Goal: Task Accomplishment & Management: Manage account settings

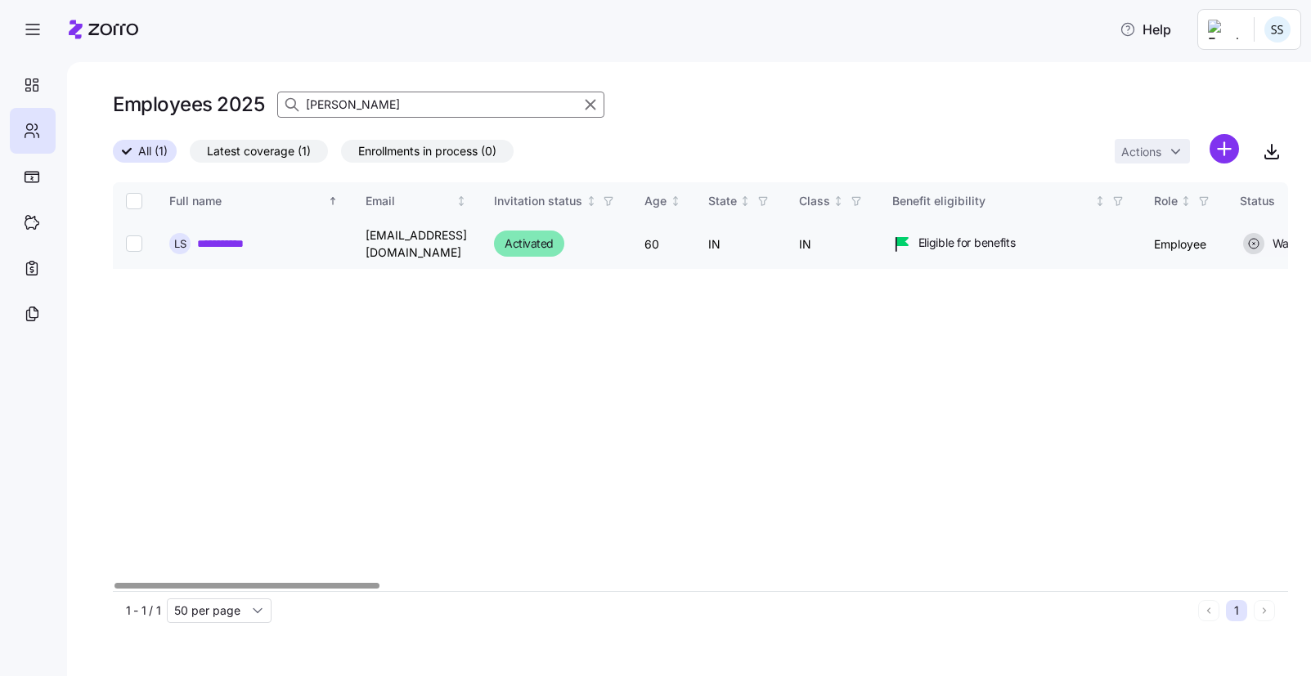
click at [224, 241] on link "**********" at bounding box center [226, 244] width 58 height 16
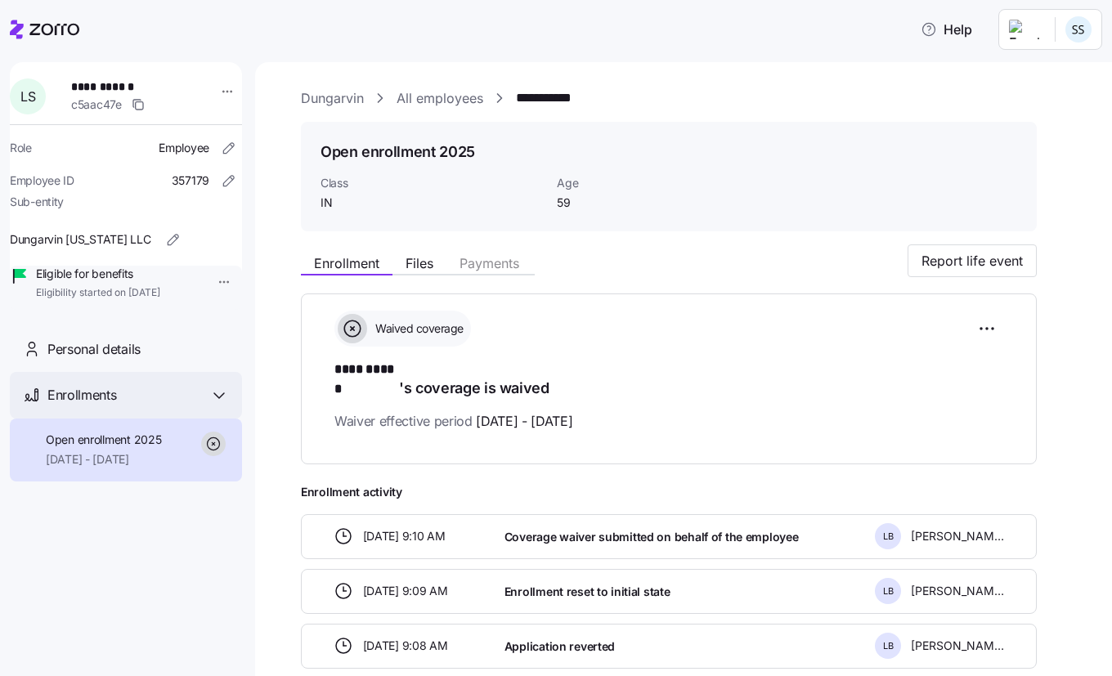
click at [96, 406] on span "Enrollments" at bounding box center [81, 395] width 69 height 20
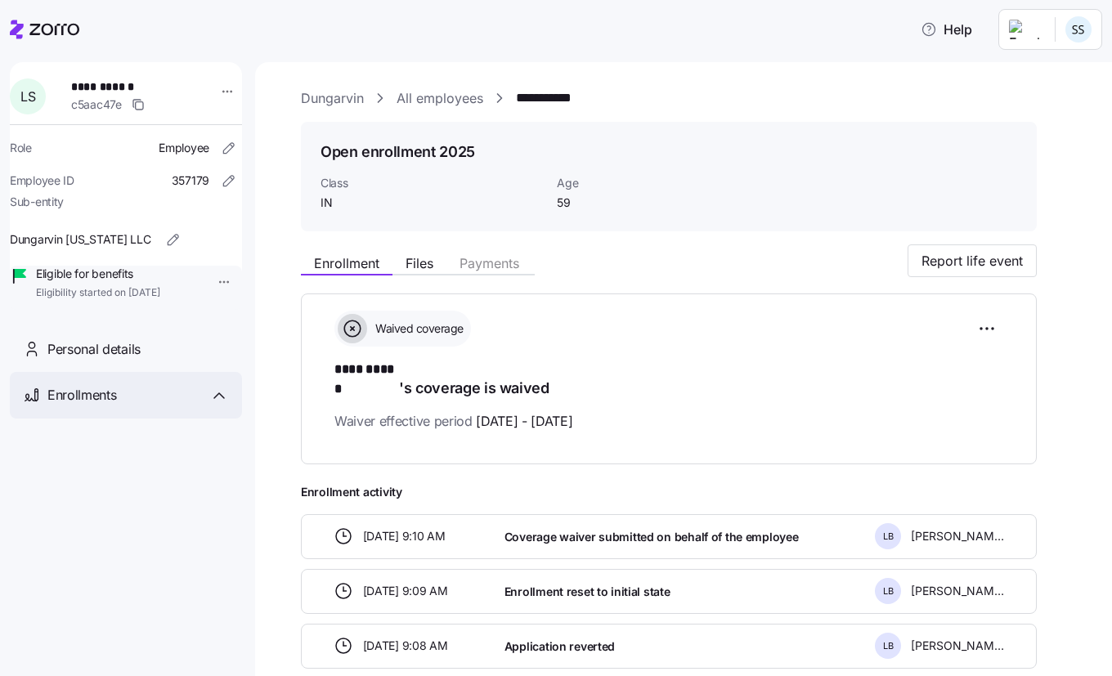
click at [97, 406] on span "Enrollments" at bounding box center [81, 395] width 69 height 20
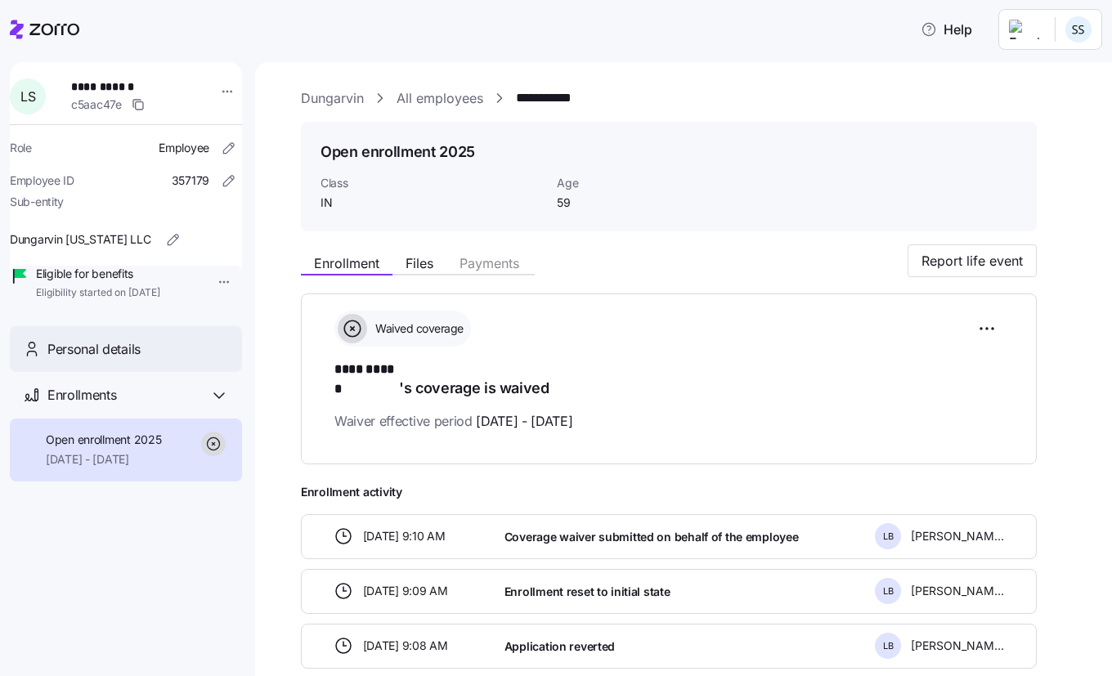
click at [130, 357] on div "Personal details" at bounding box center [126, 349] width 232 height 47
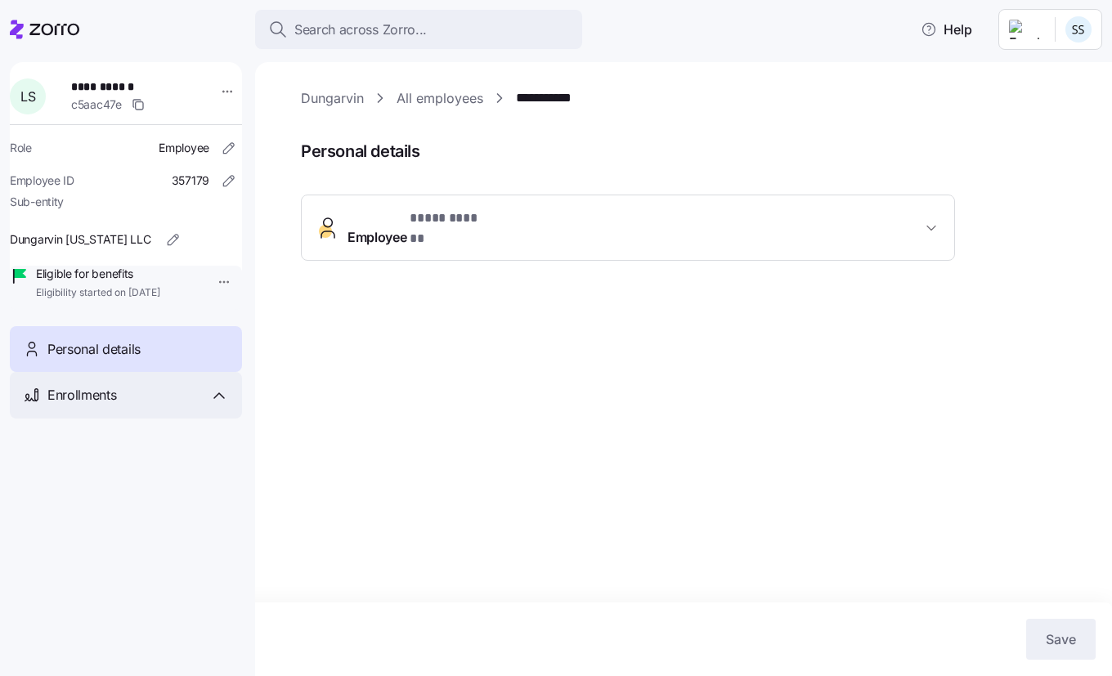
click at [114, 406] on span "Enrollments" at bounding box center [81, 395] width 69 height 20
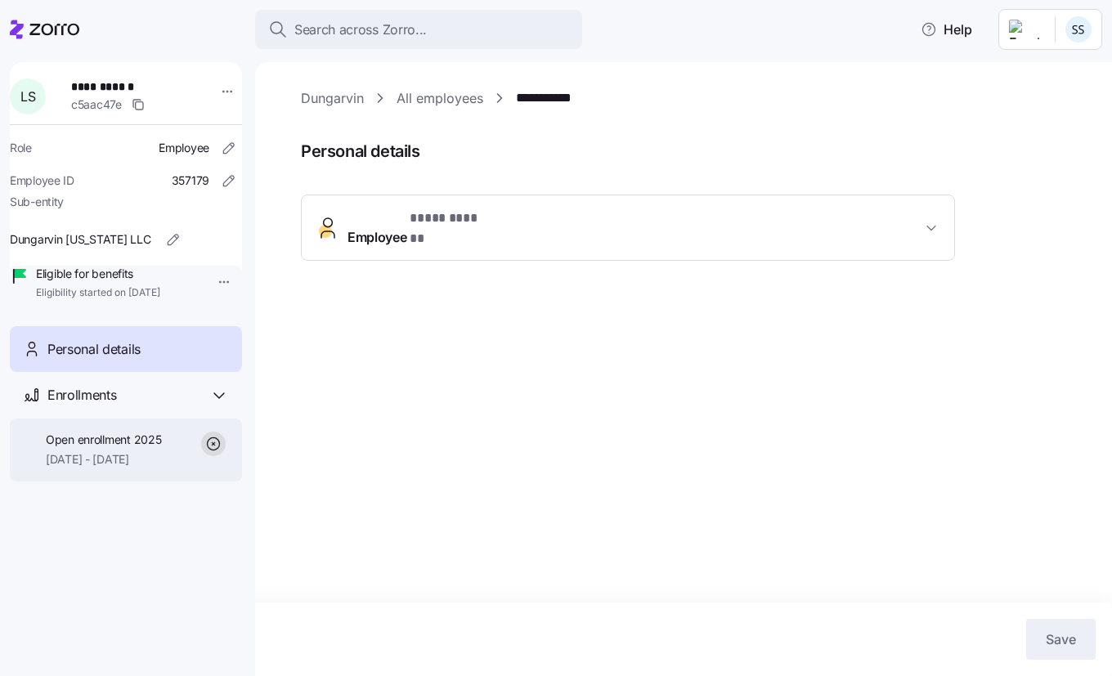
click at [104, 468] on span "09/01/2025 - 12/31/2025" at bounding box center [103, 459] width 115 height 16
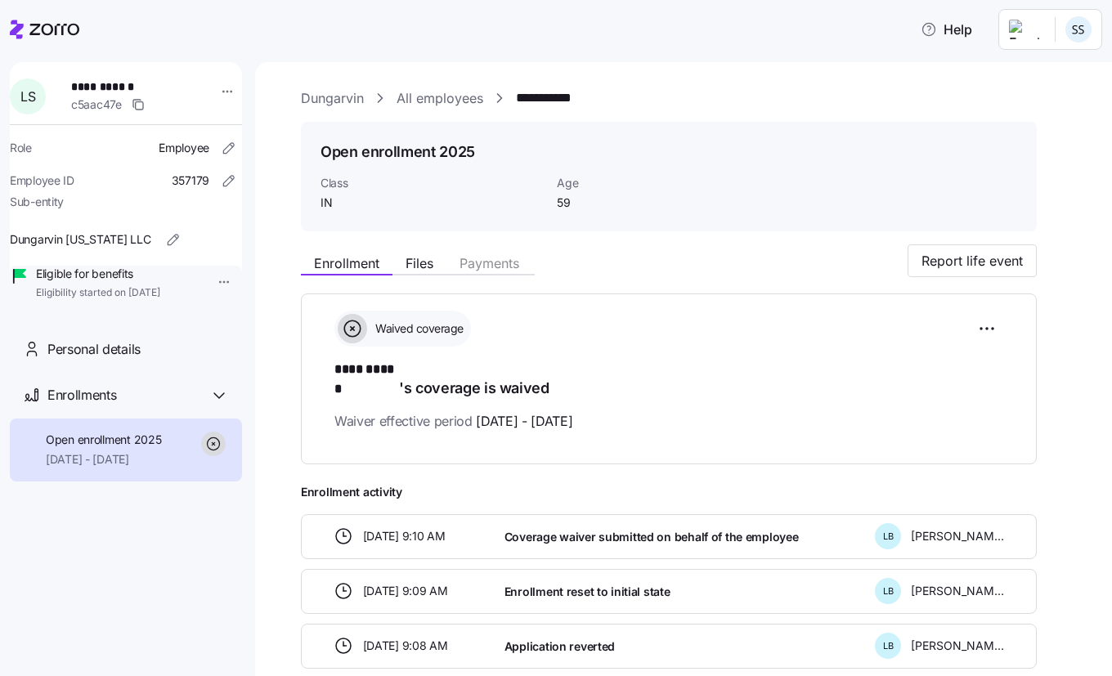
click at [34, 24] on icon at bounding box center [54, 29] width 50 height 11
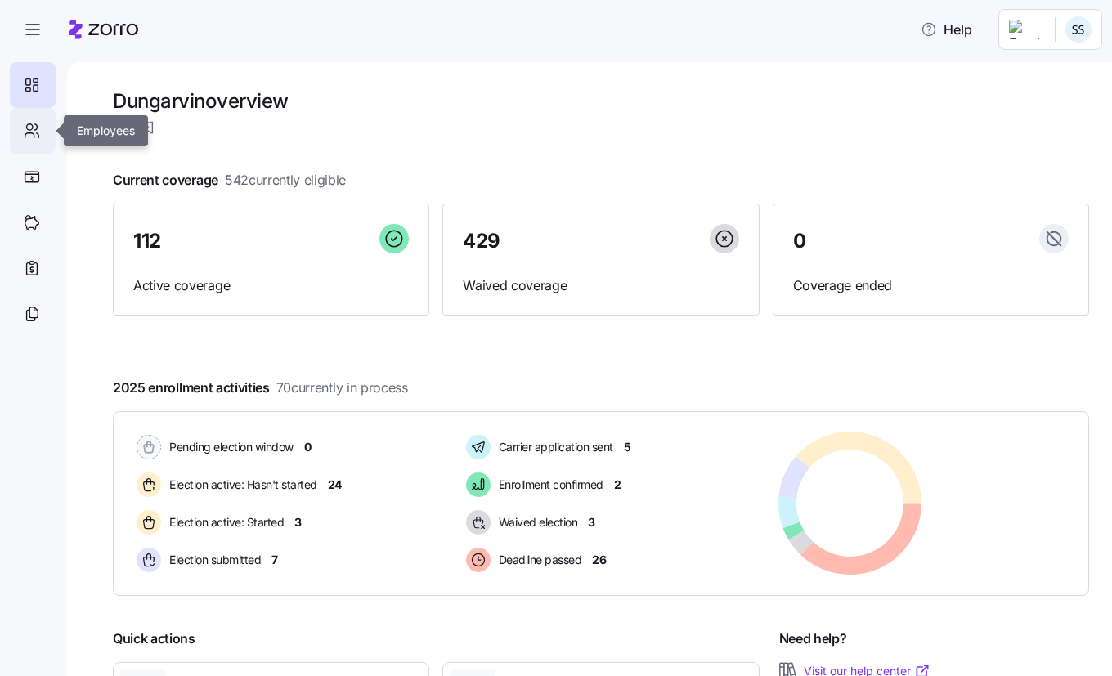
click at [26, 132] on icon at bounding box center [32, 131] width 18 height 20
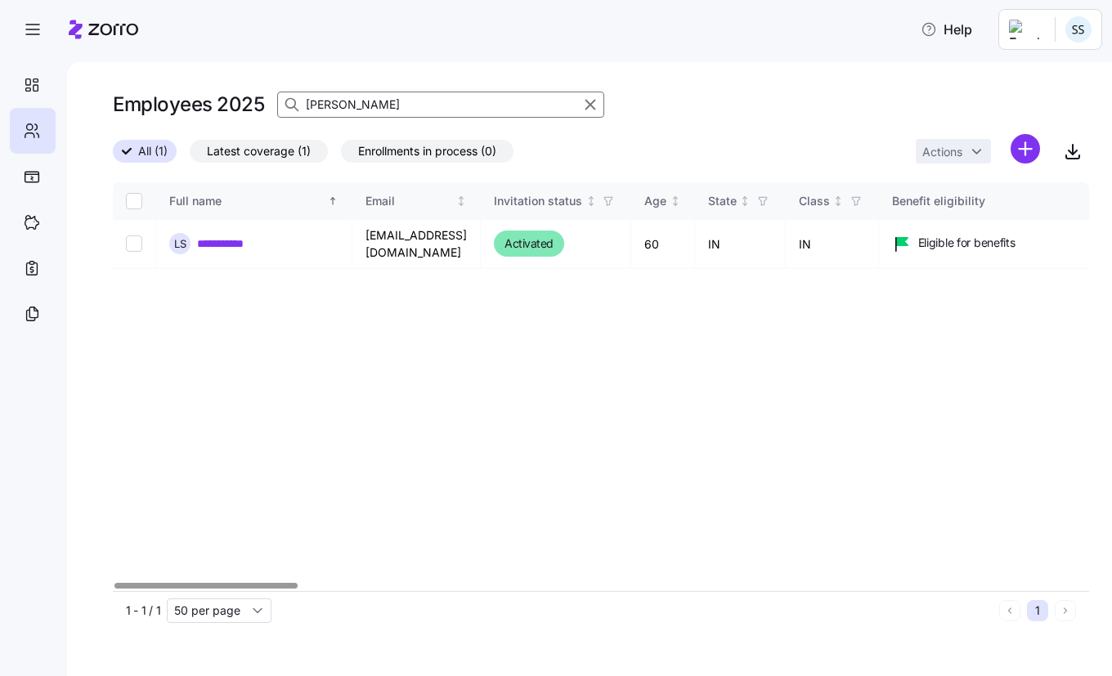
drag, startPoint x: 351, startPoint y: 120, endPoint x: 351, endPoint y: 102, distance: 18.0
click at [352, 120] on div "Employees 2025 spratt" at bounding box center [601, 104] width 977 height 33
drag, startPoint x: 351, startPoint y: 102, endPoint x: 18, endPoint y: 129, distance: 334.0
click at [18, 129] on div "**********" at bounding box center [556, 333] width 1112 height 667
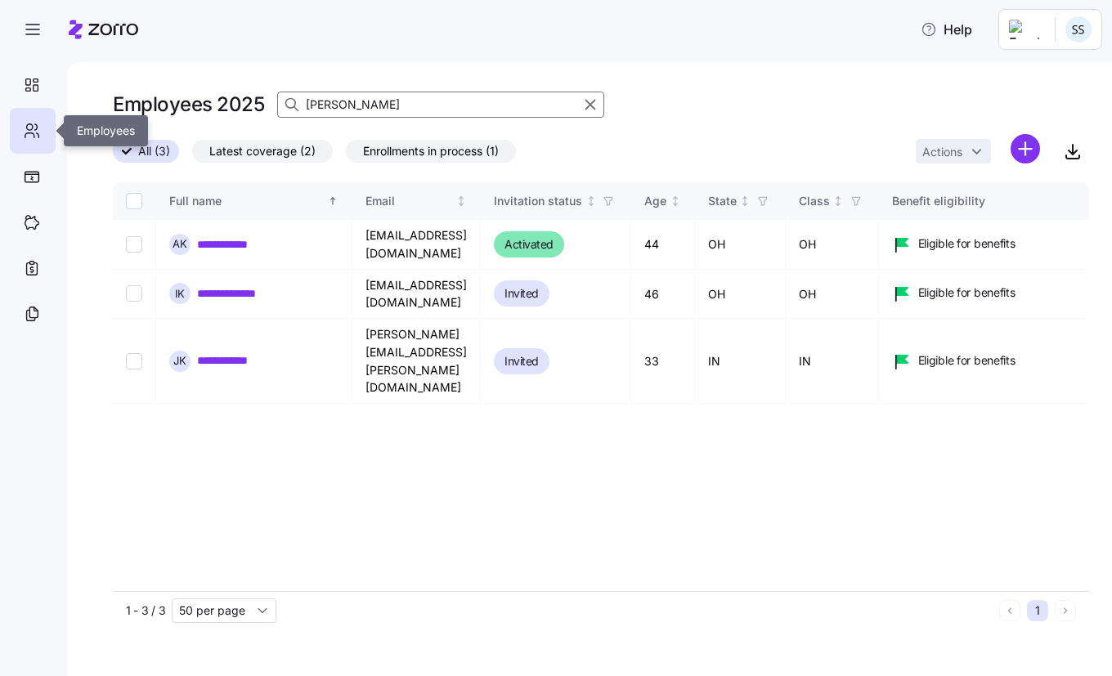
type input "kamara"
click at [247, 240] on link "**********" at bounding box center [234, 244] width 75 height 16
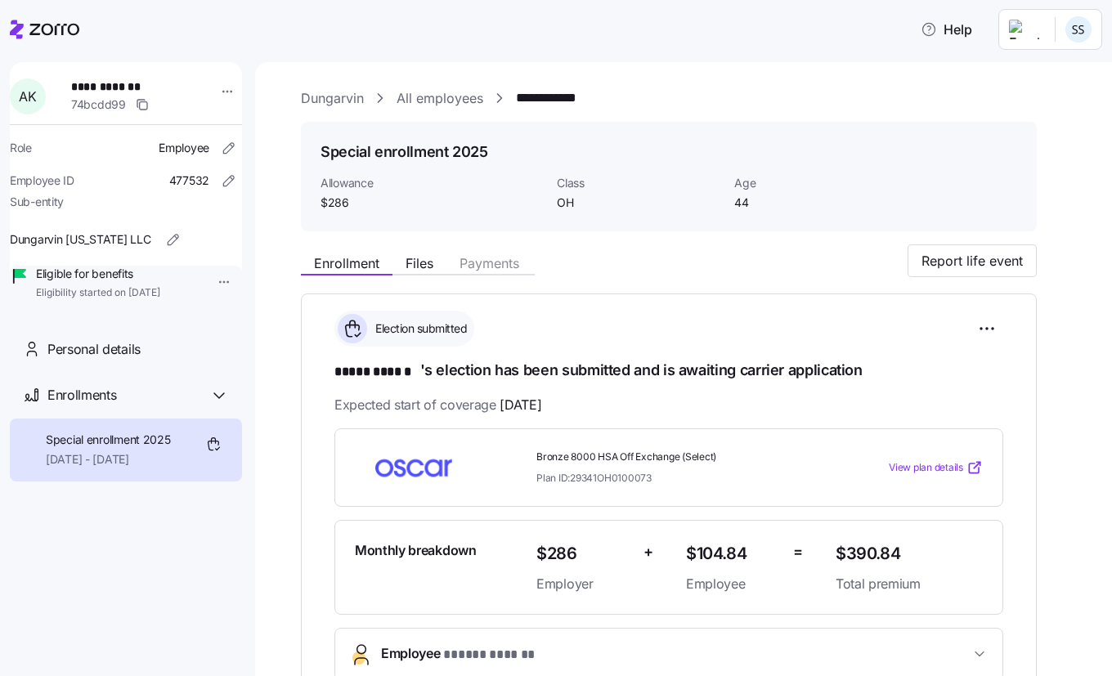
drag, startPoint x: 59, startPoint y: 30, endPoint x: 132, endPoint y: 99, distance: 100.1
click at [59, 30] on icon at bounding box center [45, 30] width 70 height 20
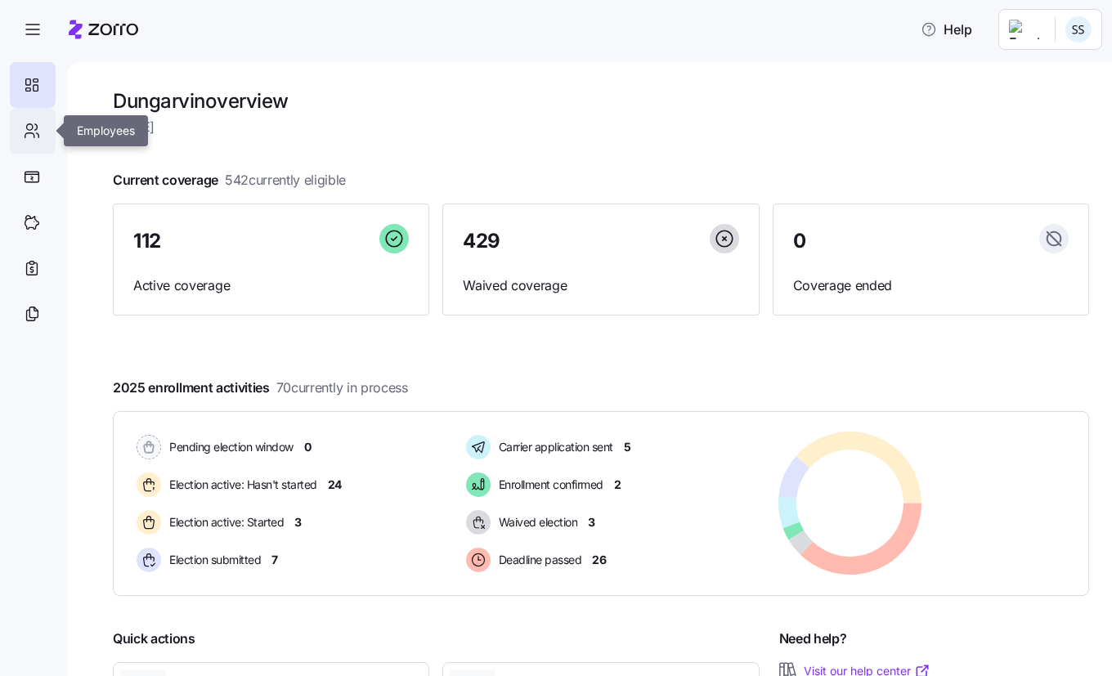
drag, startPoint x: 53, startPoint y: 141, endPoint x: 45, endPoint y: 140, distance: 8.3
click at [53, 142] on div at bounding box center [33, 131] width 46 height 46
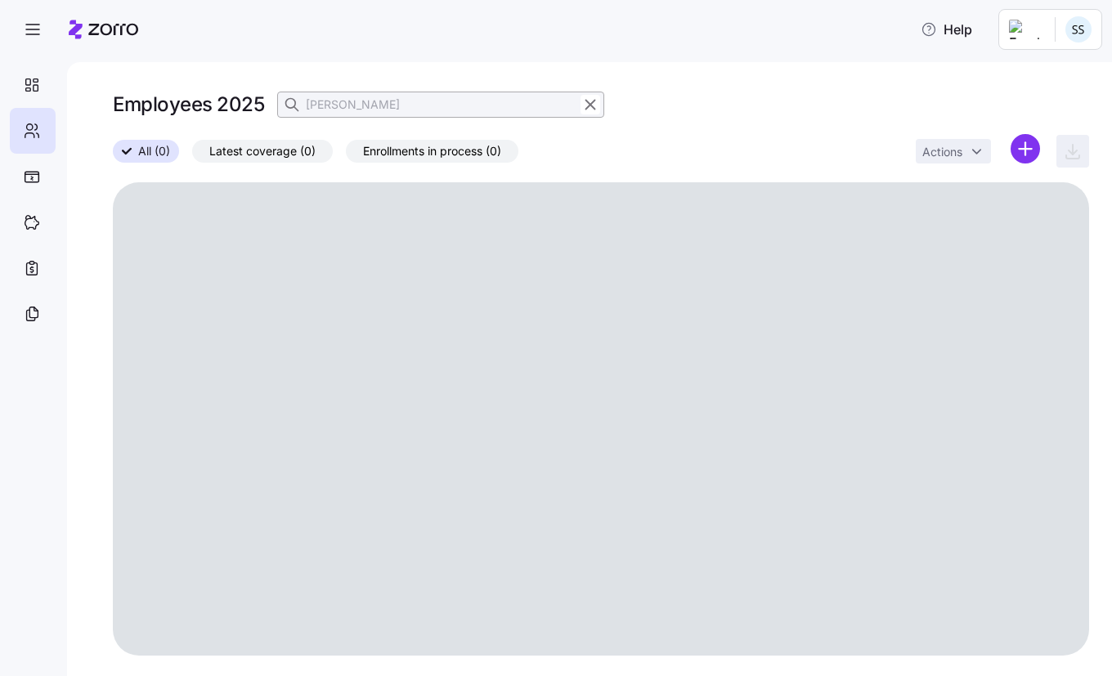
click at [379, 108] on input "kamara" at bounding box center [440, 105] width 327 height 26
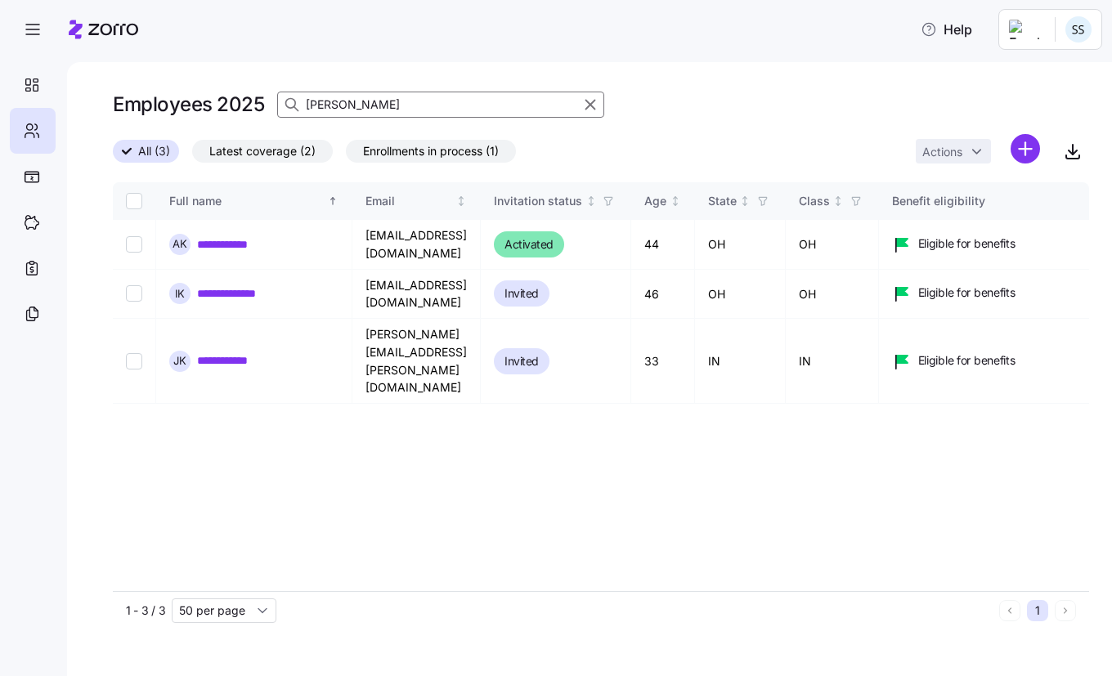
drag, startPoint x: 348, startPoint y: 101, endPoint x: 27, endPoint y: 55, distance: 324.0
click at [27, 55] on div "**********" at bounding box center [556, 333] width 1112 height 667
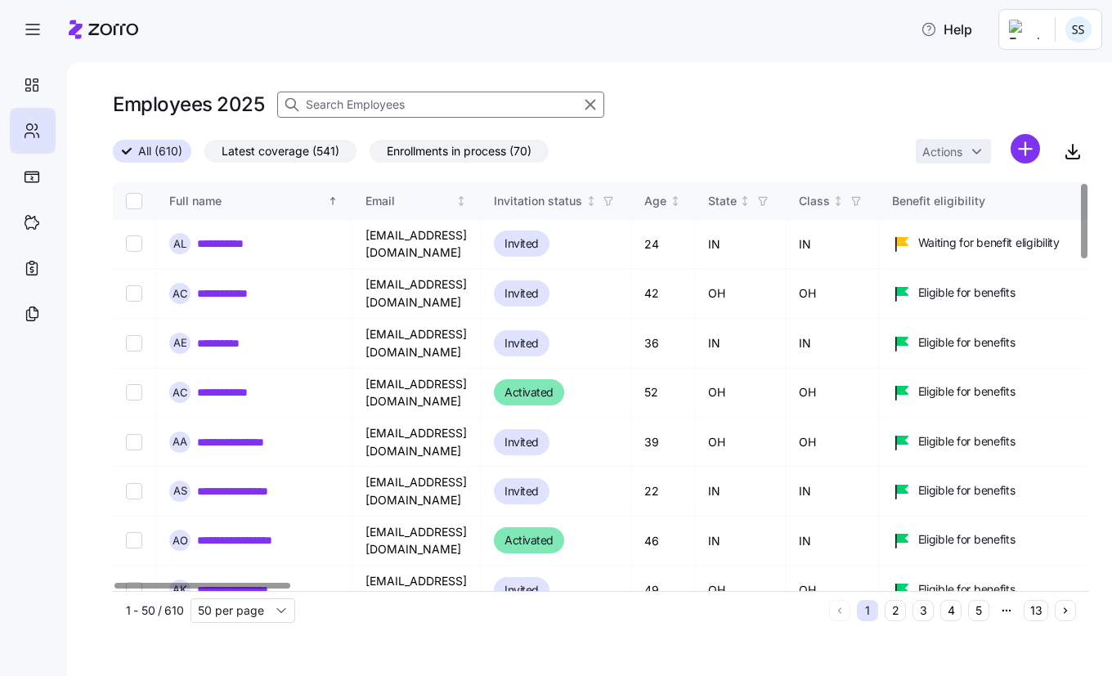
click at [339, 92] on input at bounding box center [440, 105] width 327 height 26
click at [342, 98] on input at bounding box center [440, 105] width 327 height 26
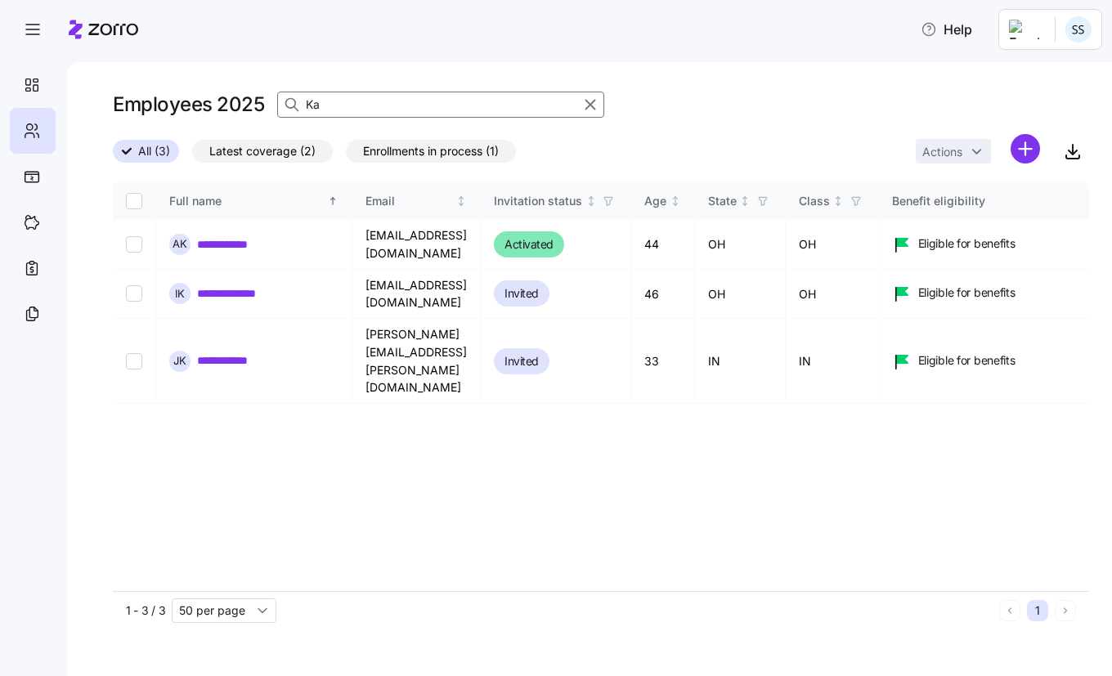
type input "K"
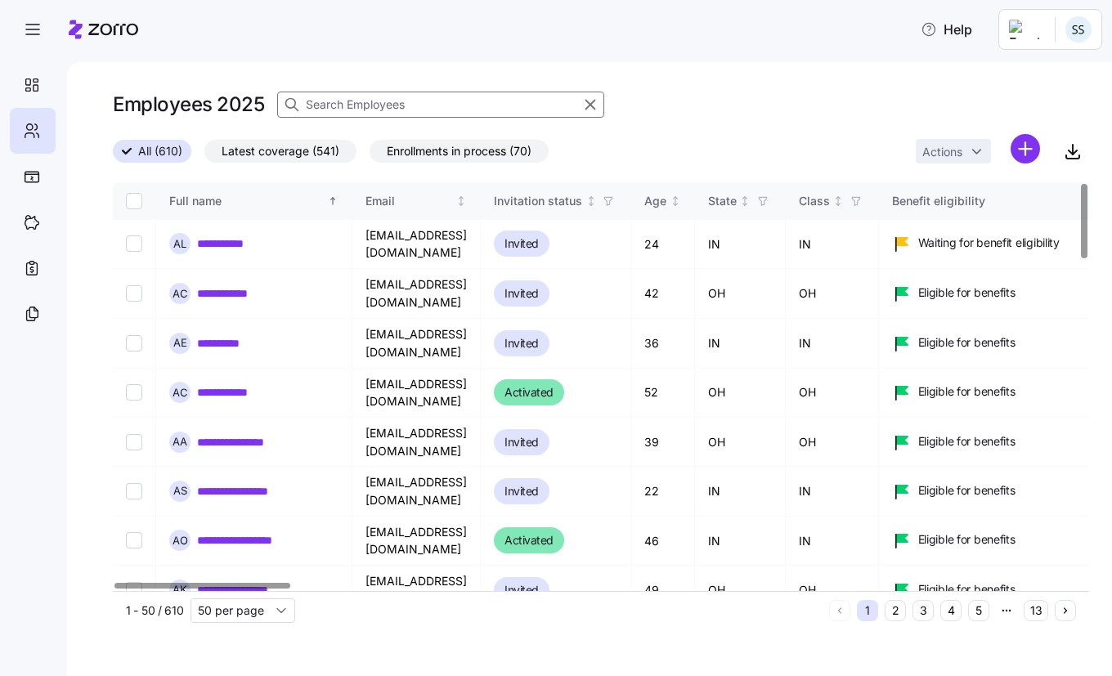
click at [372, 80] on div "**********" at bounding box center [589, 369] width 1045 height 614
click at [357, 122] on div "Employees 2025" at bounding box center [601, 111] width 977 height 46
click at [356, 112] on input at bounding box center [440, 105] width 327 height 26
click at [389, 98] on input at bounding box center [440, 105] width 327 height 26
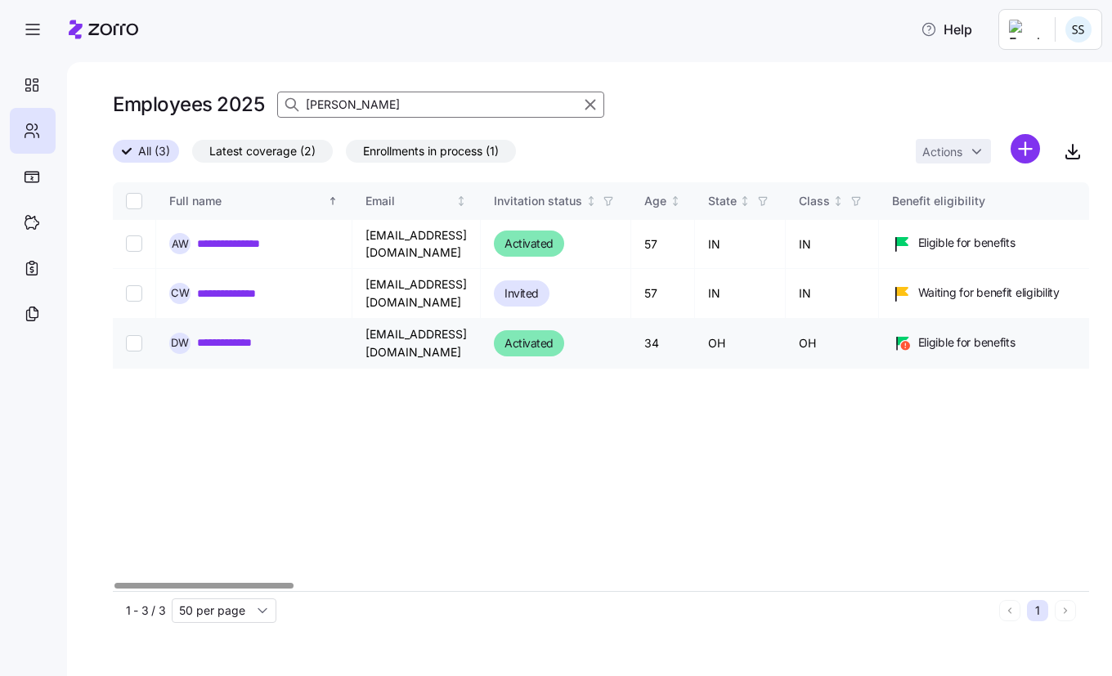
type input "wilson"
click at [230, 335] on link "**********" at bounding box center [240, 343] width 86 height 16
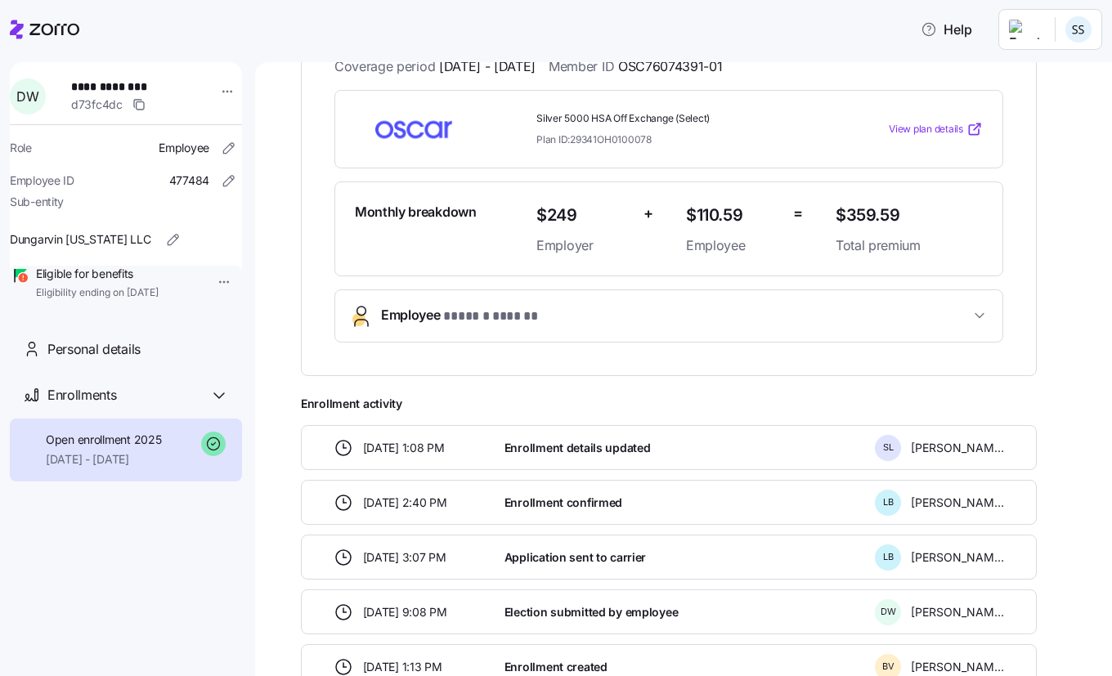
scroll to position [245, 0]
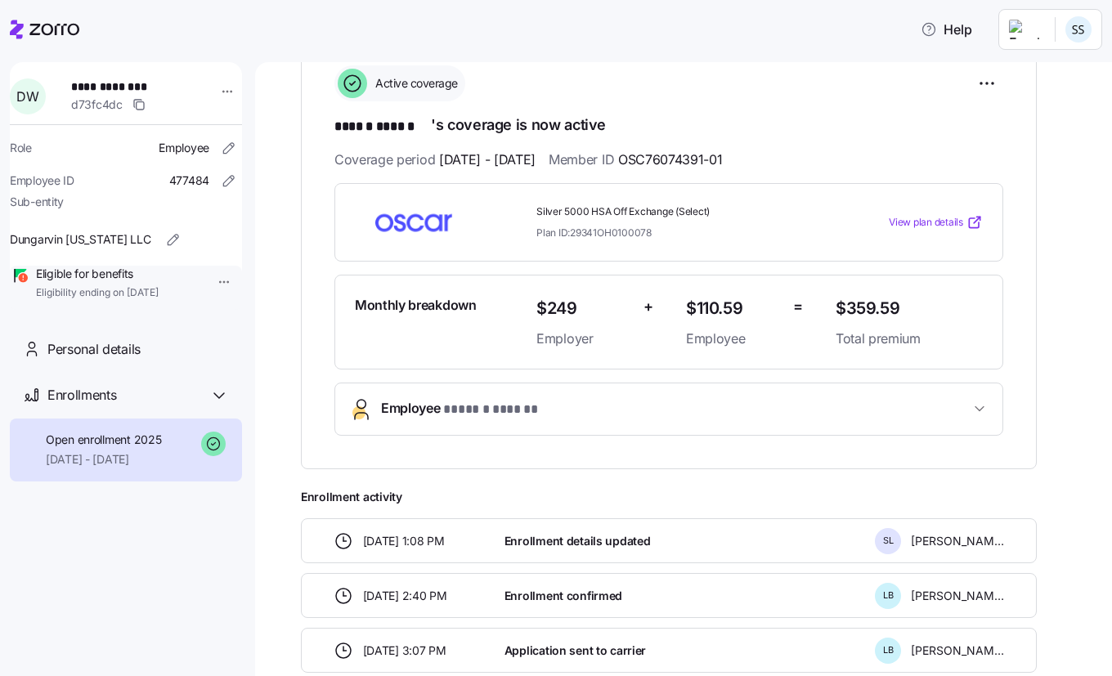
click at [29, 16] on div at bounding box center [45, 30] width 70 height 46
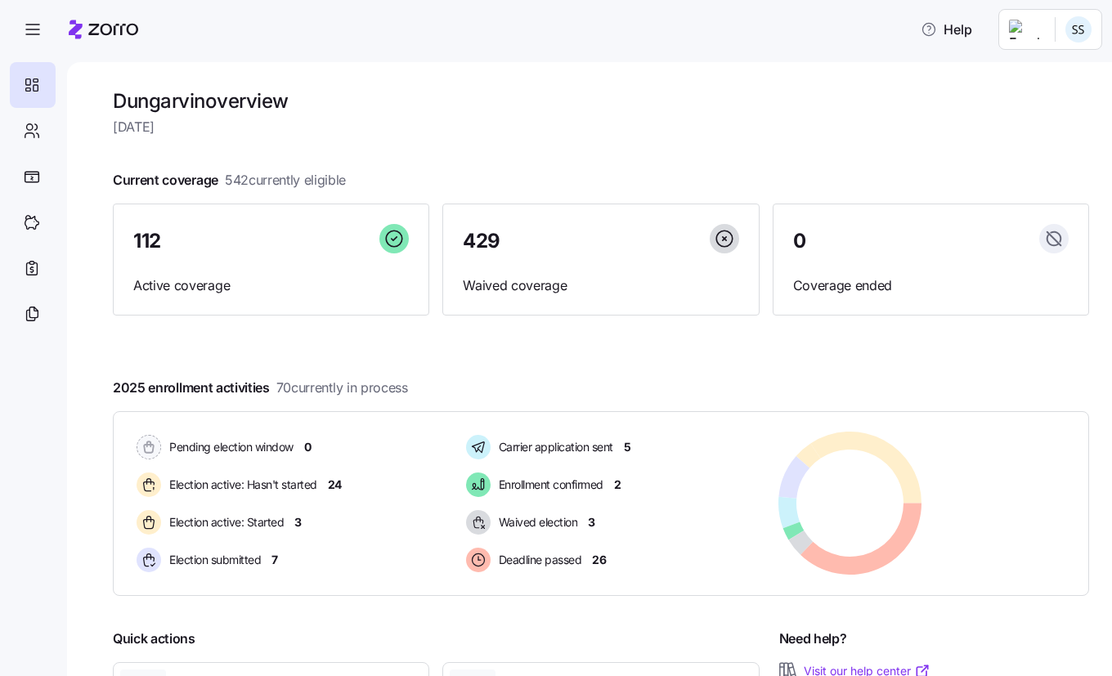
click at [95, 41] on div at bounding box center [104, 30] width 70 height 46
click at [44, 121] on div at bounding box center [33, 131] width 46 height 46
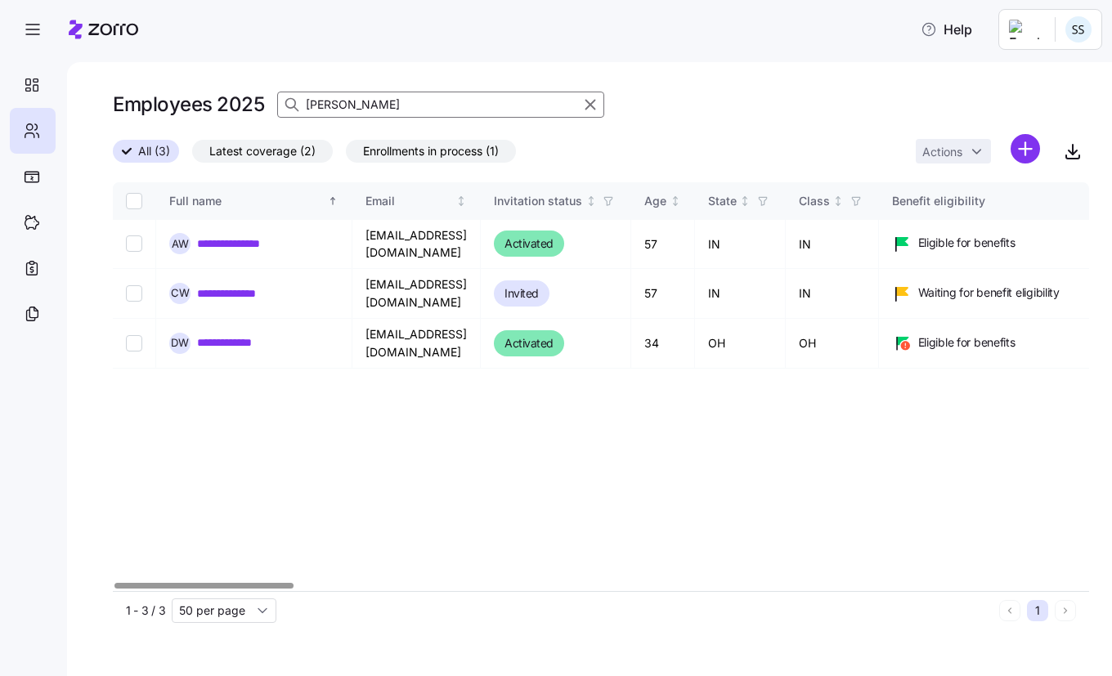
drag, startPoint x: 353, startPoint y: 105, endPoint x: 79, endPoint y: 99, distance: 274.0
click at [92, 99] on div "**********" at bounding box center [589, 369] width 1045 height 614
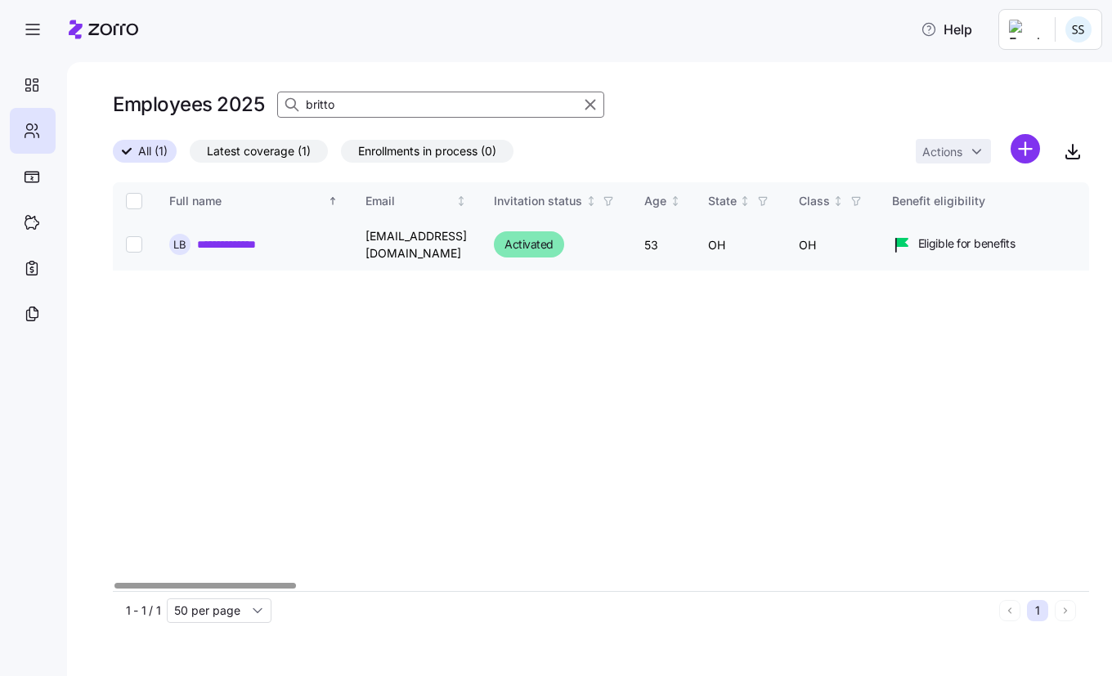
type input "britto"
click at [210, 238] on link "**********" at bounding box center [232, 244] width 70 height 16
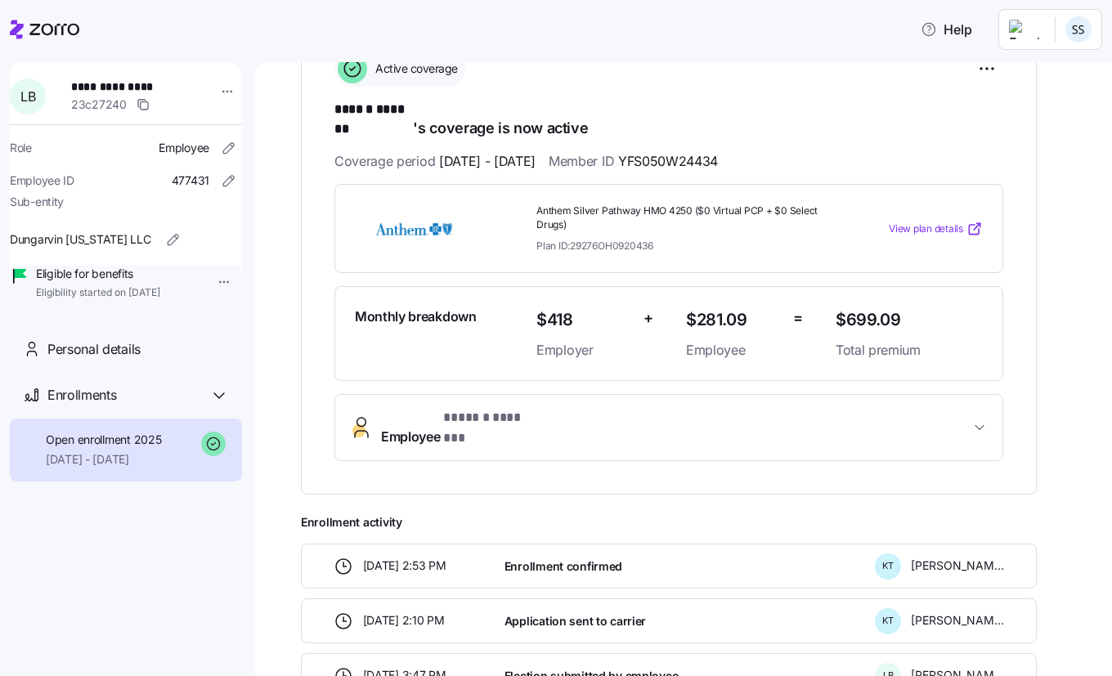
scroll to position [240, 0]
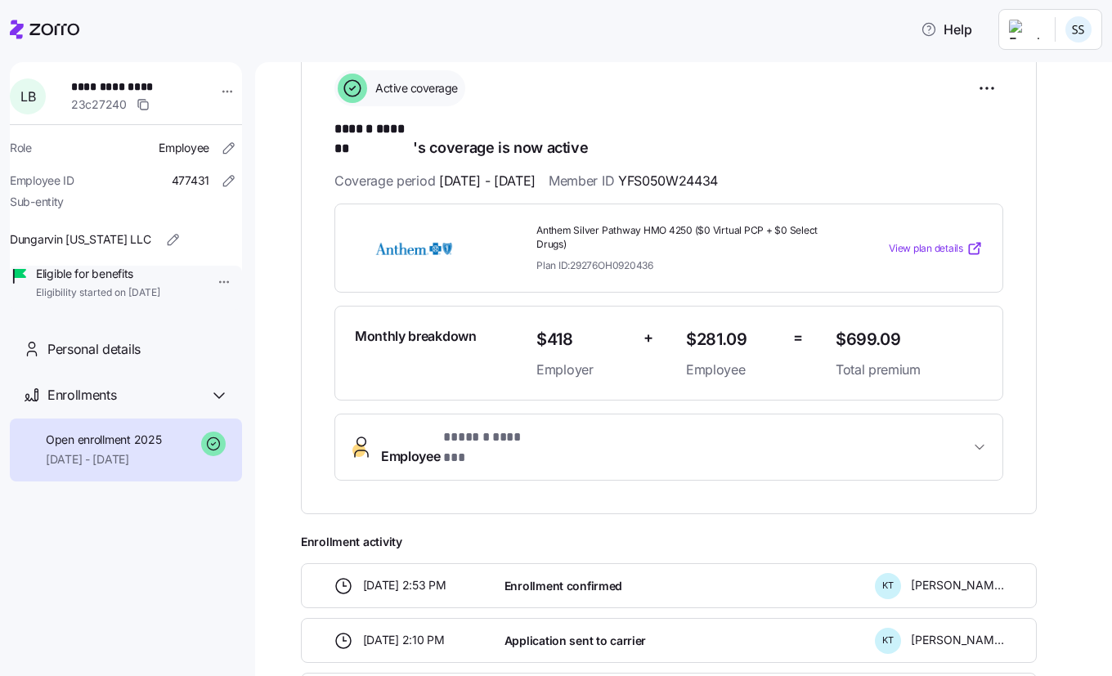
click at [923, 241] on span "View plan details" at bounding box center [926, 249] width 74 height 16
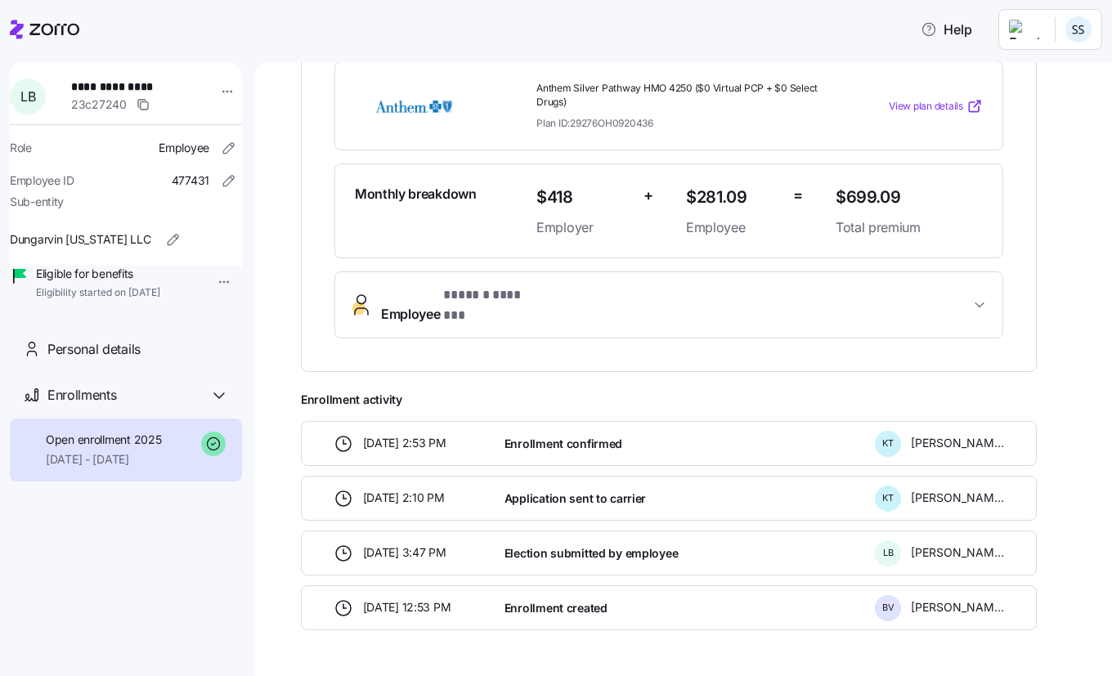
scroll to position [404, 0]
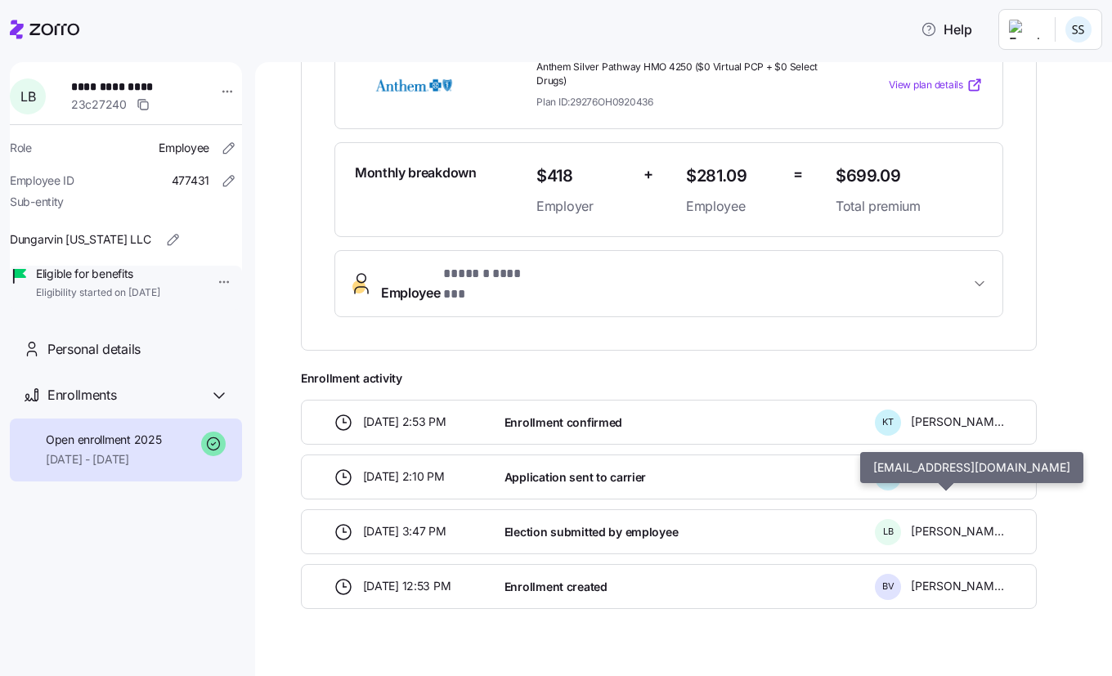
click at [911, 523] on span "Leslie Britton" at bounding box center [957, 531] width 93 height 16
click at [647, 524] on span "Election submitted by employee" at bounding box center [592, 532] width 174 height 16
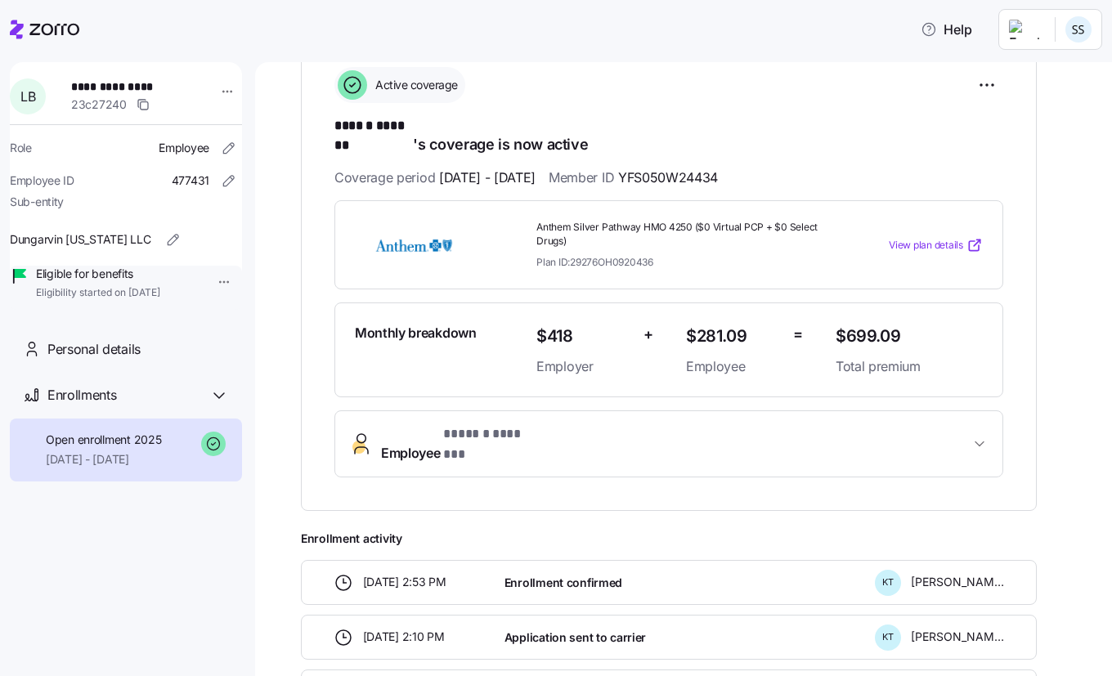
scroll to position [240, 0]
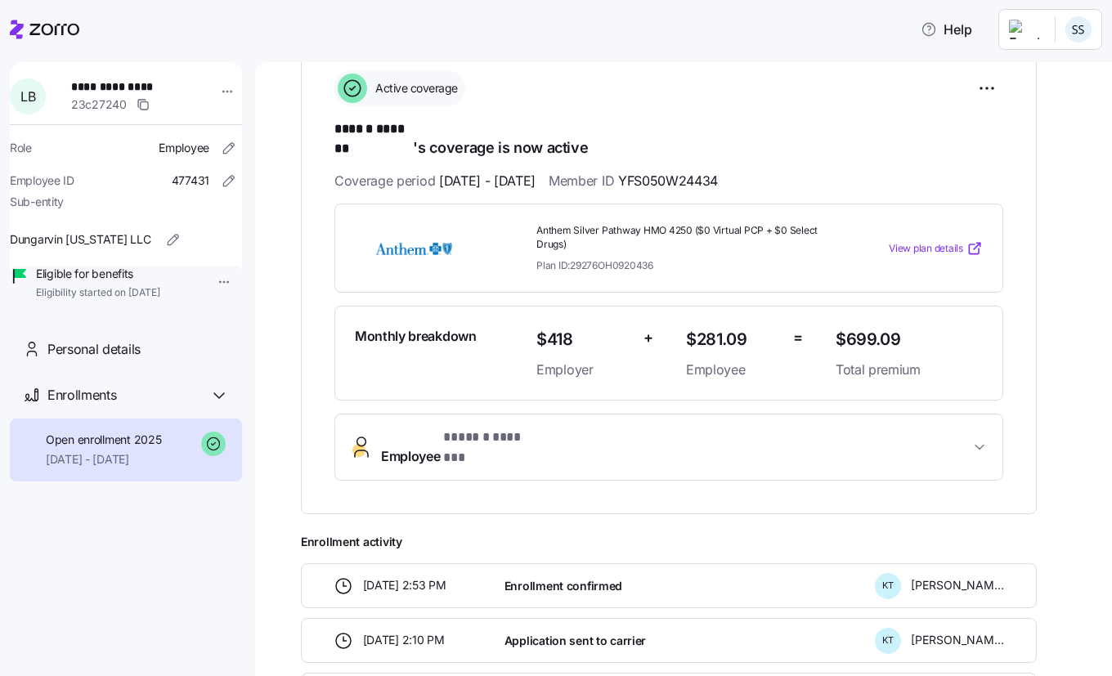
click at [68, 42] on div at bounding box center [45, 30] width 70 height 46
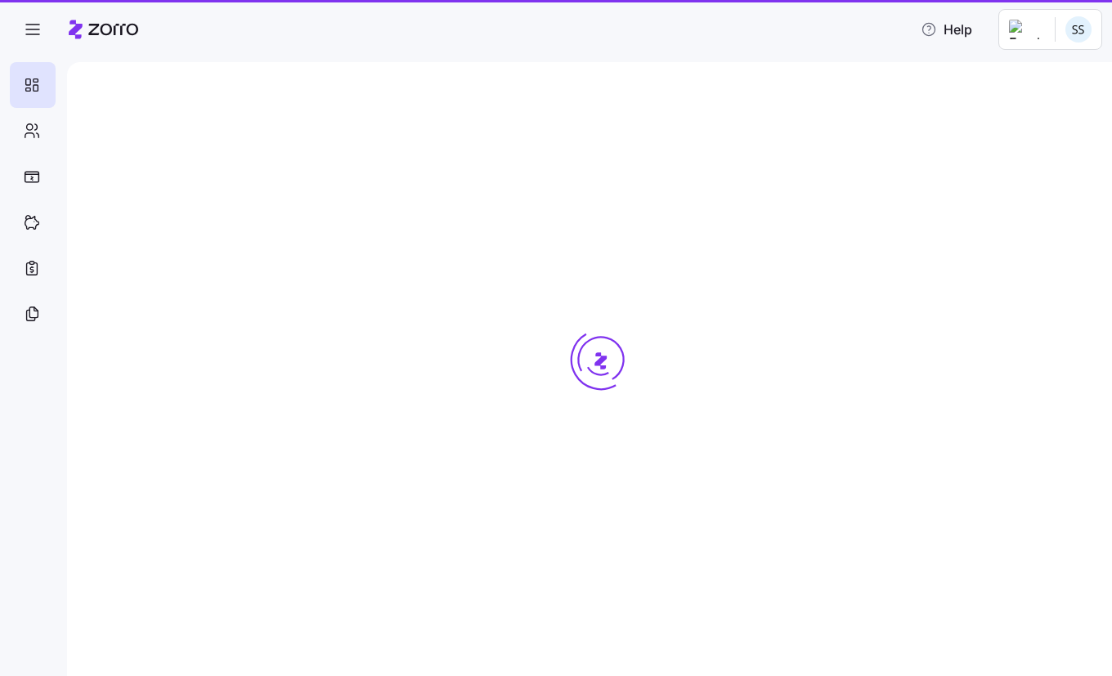
click at [65, 30] on div at bounding box center [74, 30] width 128 height 46
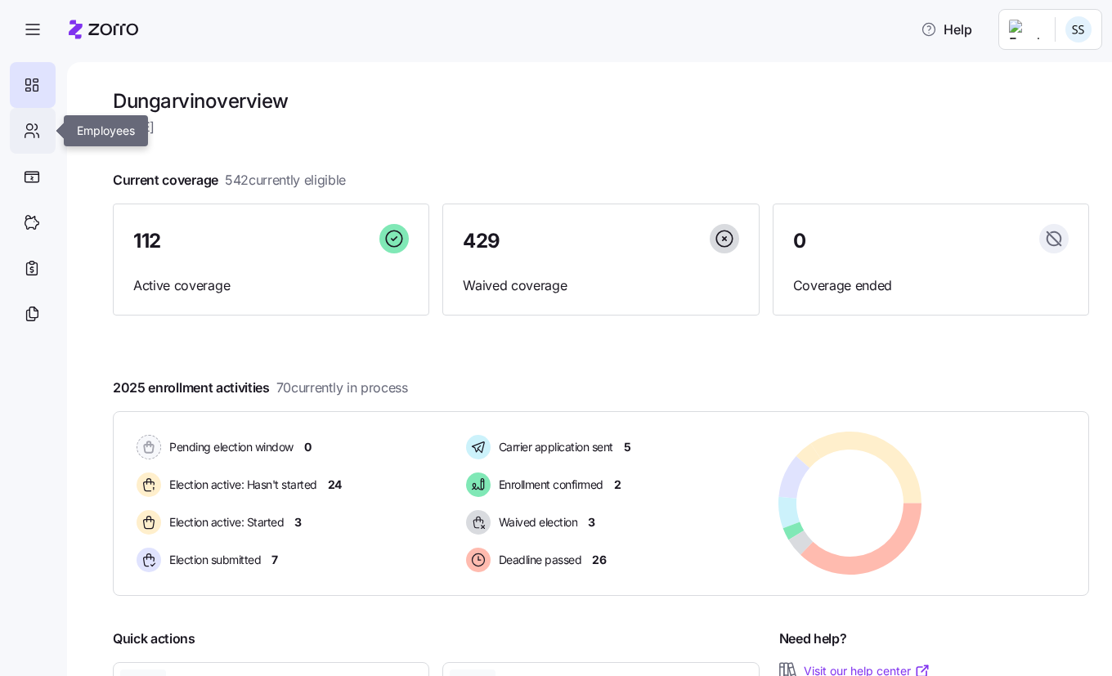
click at [16, 125] on div at bounding box center [33, 131] width 46 height 46
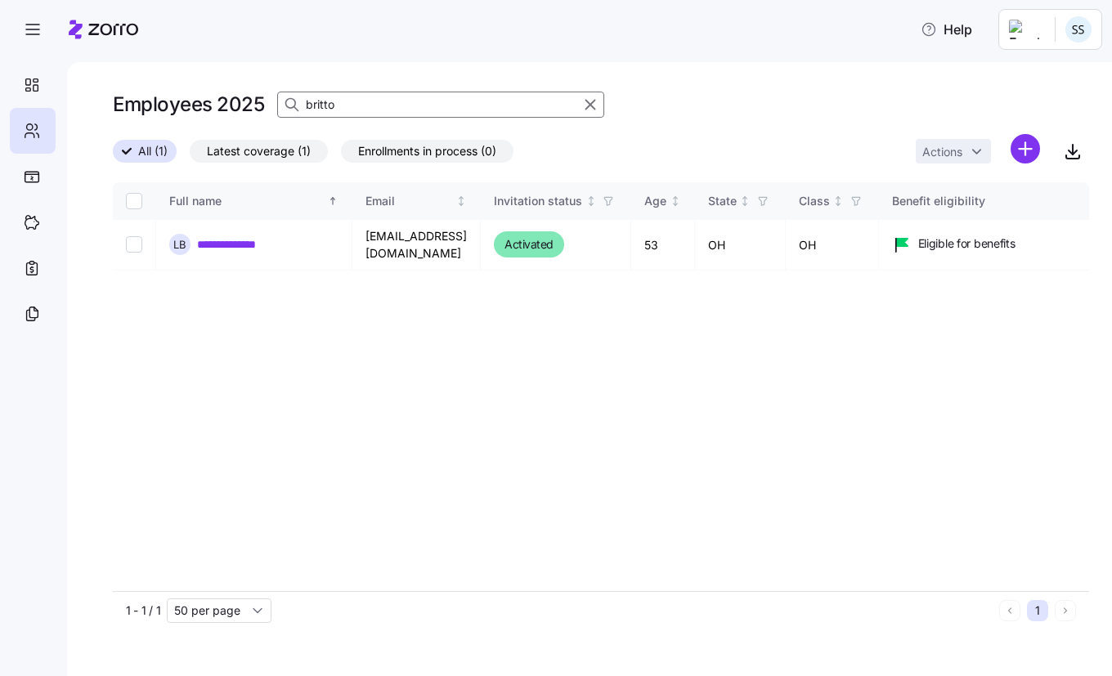
drag, startPoint x: 346, startPoint y: 103, endPoint x: 92, endPoint y: 74, distance: 255.2
click at [223, 98] on div "Employees 2025 britto" at bounding box center [601, 104] width 977 height 33
type input "baxter"
click at [281, 245] on link "**********" at bounding box center [243, 244] width 92 height 16
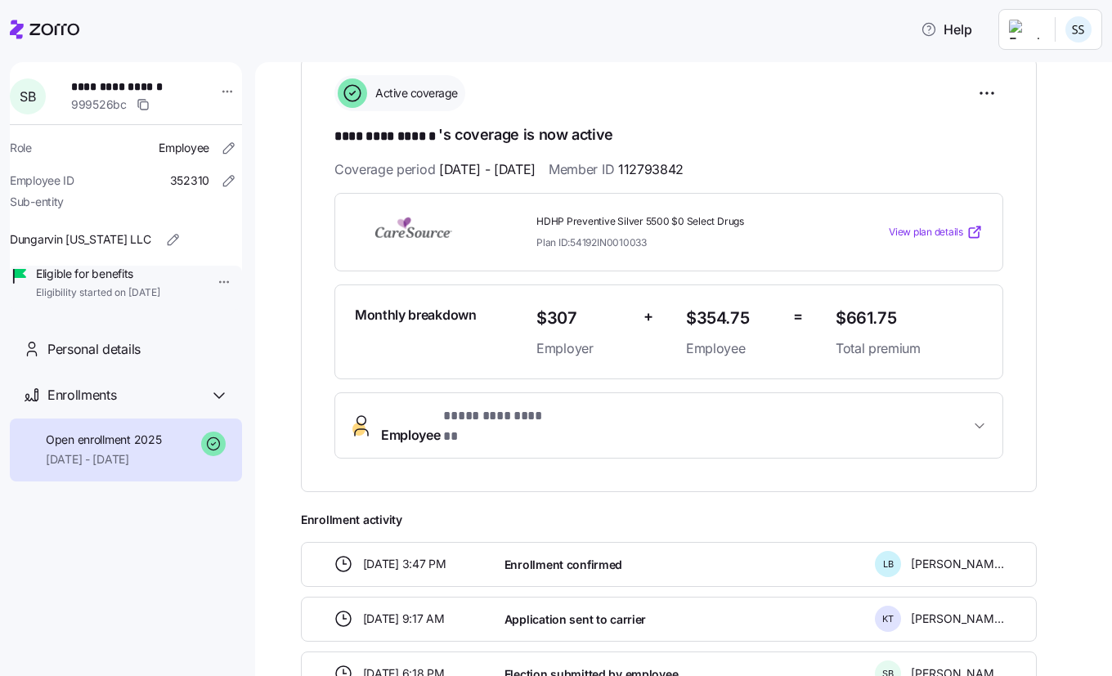
scroll to position [230, 0]
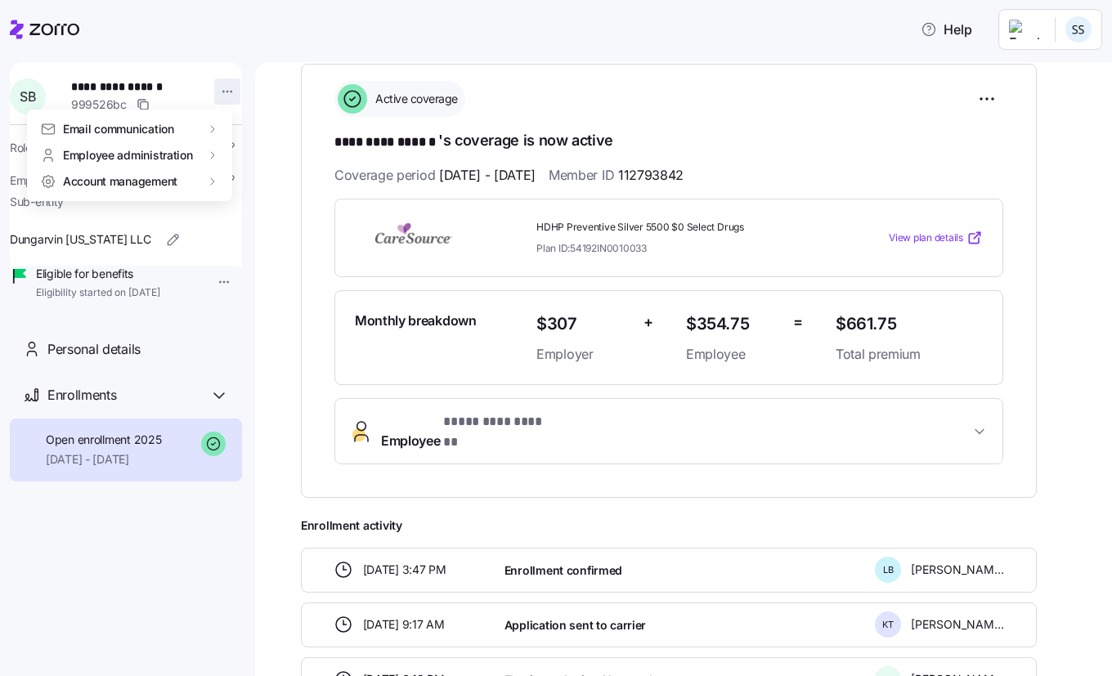
click at [217, 97] on html "**********" at bounding box center [556, 333] width 1112 height 667
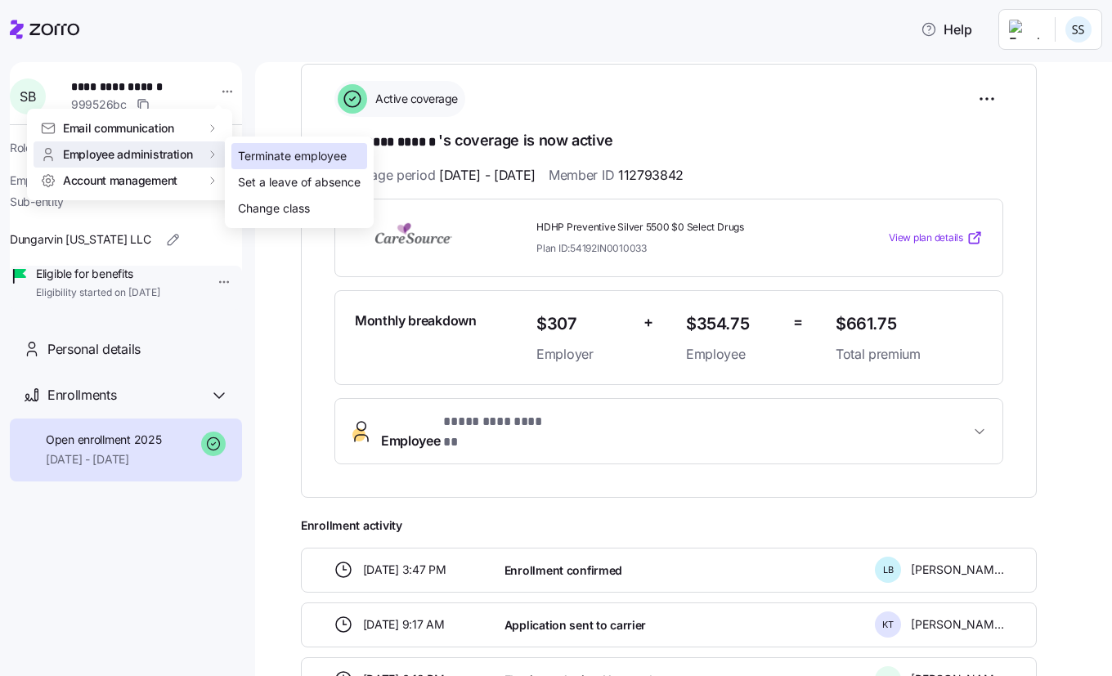
click at [262, 155] on div "Terminate employee" at bounding box center [292, 156] width 109 height 18
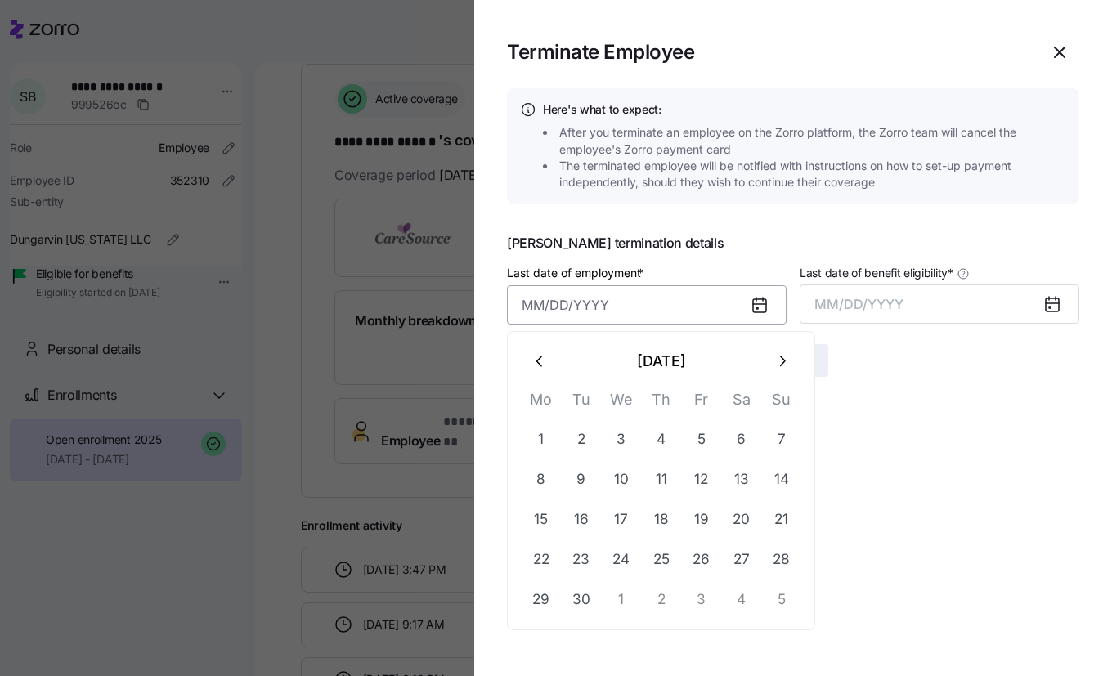
click at [631, 313] on input "Last date of employment *" at bounding box center [647, 304] width 280 height 39
drag, startPoint x: 629, startPoint y: 300, endPoint x: 350, endPoint y: 327, distance: 280.2
click at [427, 667] on div "Terminate Employee Here's what to expect: After you terminate an employee on th…" at bounding box center [556, 667] width 1112 height 0
type input "July 10, 2025"
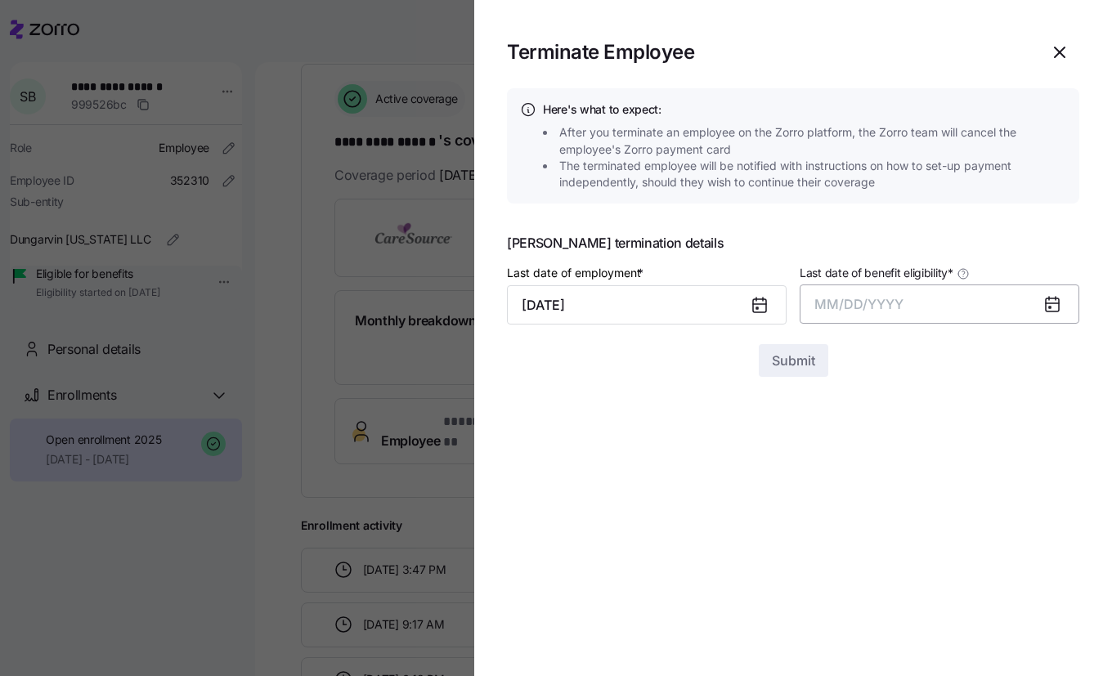
click at [815, 306] on span "MM/DD/YYYY" at bounding box center [859, 304] width 89 height 16
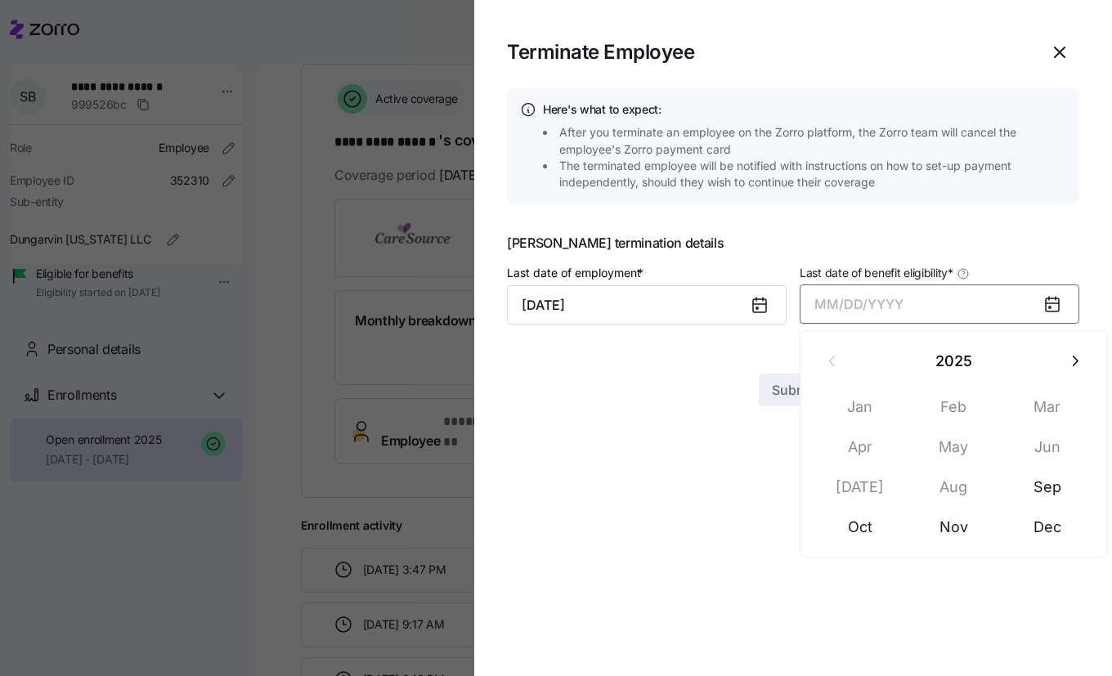
click at [1054, 296] on icon at bounding box center [1053, 304] width 20 height 20
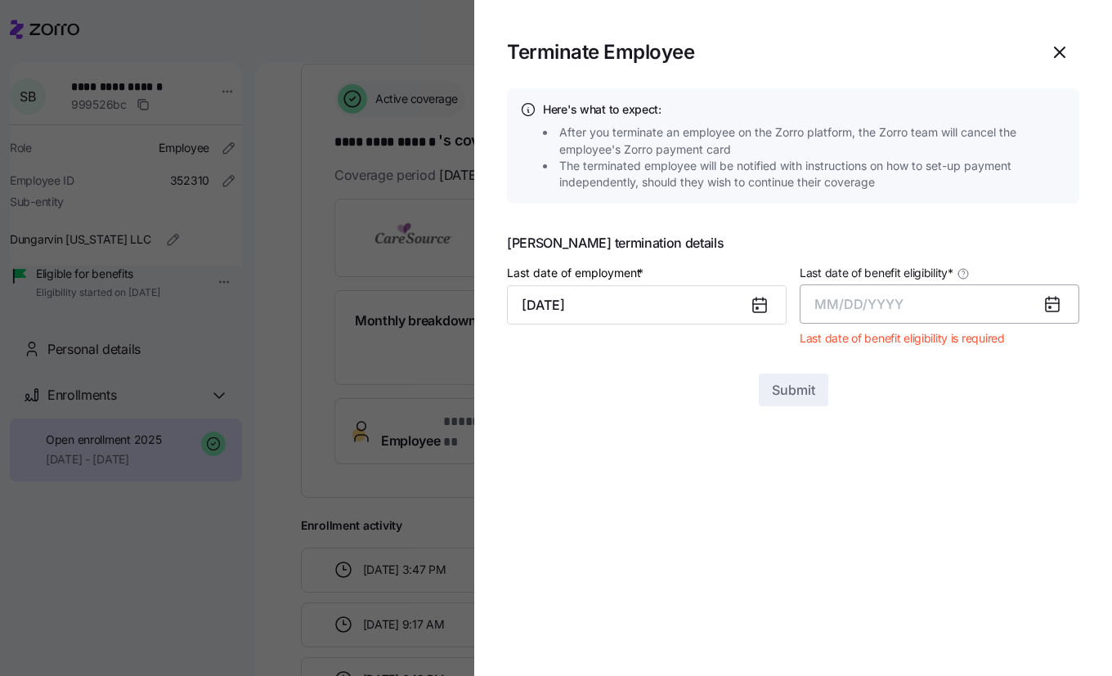
click at [866, 295] on button "MM/DD/YYYY" at bounding box center [940, 304] width 280 height 39
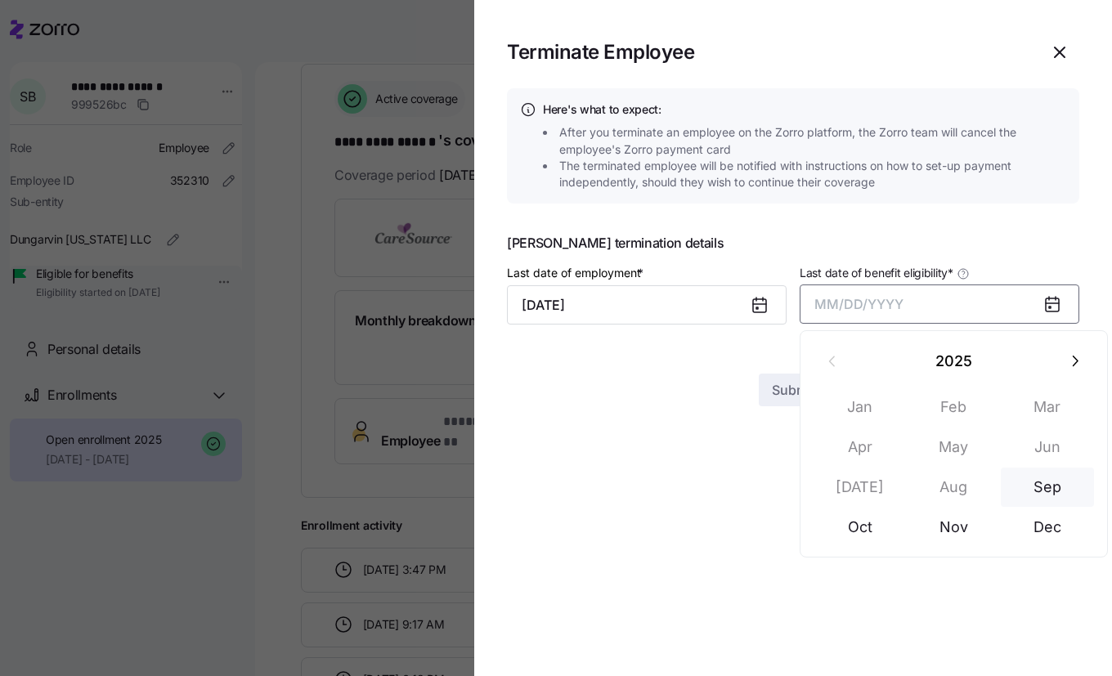
click at [1043, 483] on button "Sep" at bounding box center [1047, 487] width 93 height 39
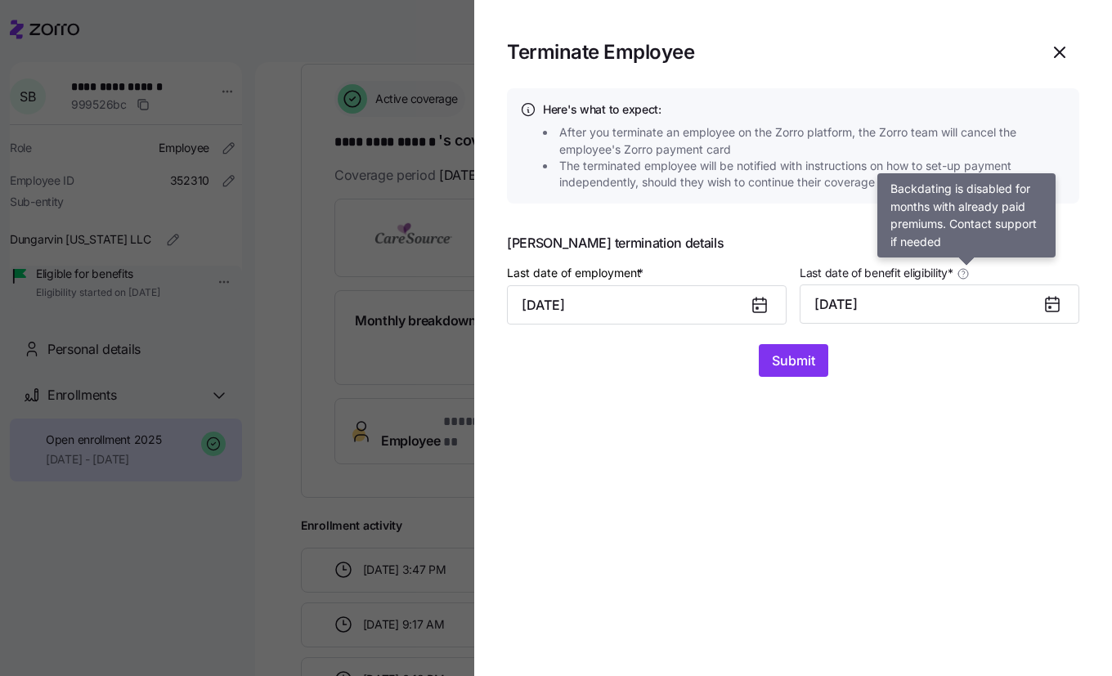
click at [968, 272] on icon at bounding box center [963, 273] width 13 height 13
click at [968, 285] on button "09/30/2025" at bounding box center [940, 304] width 280 height 39
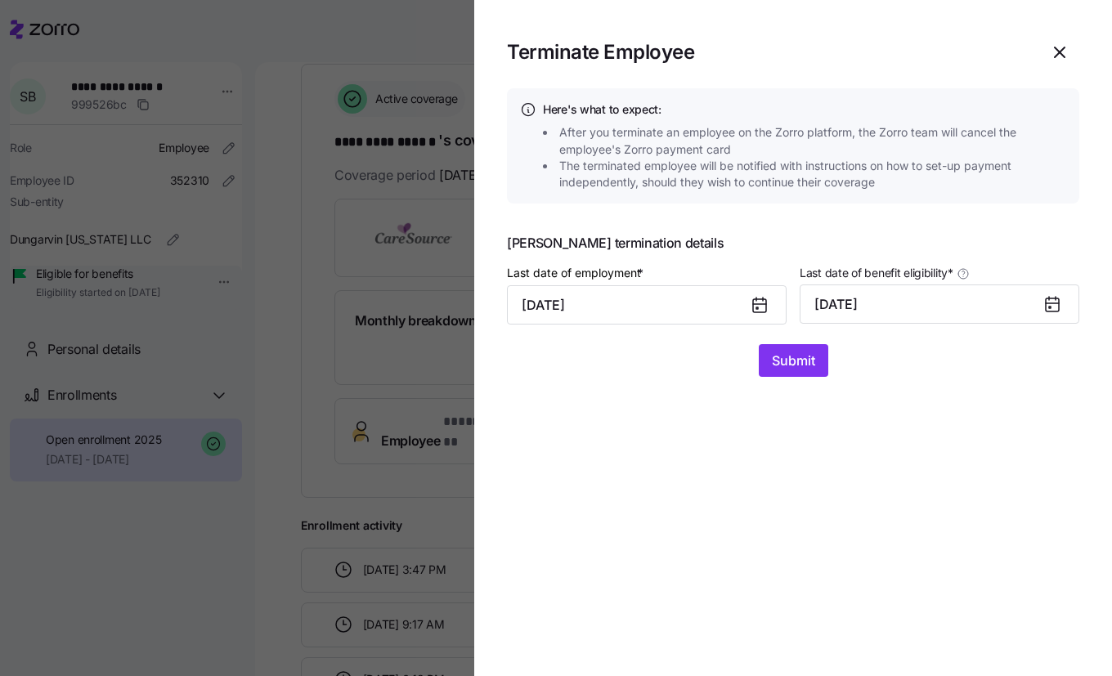
click at [964, 272] on icon at bounding box center [963, 272] width 2 height 3
click at [968, 285] on button "09/30/2025" at bounding box center [940, 304] width 280 height 39
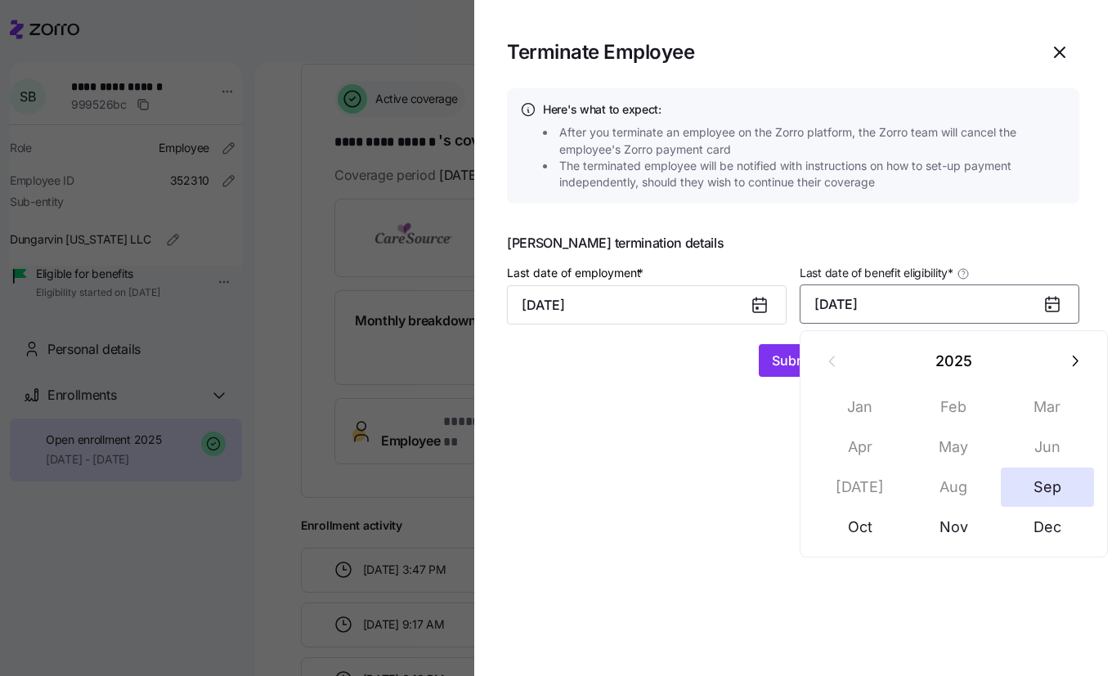
click at [884, 265] on span "Last date of benefit eligibility *" at bounding box center [877, 273] width 154 height 16
click at [884, 285] on button "09/30/2025" at bounding box center [940, 304] width 280 height 39
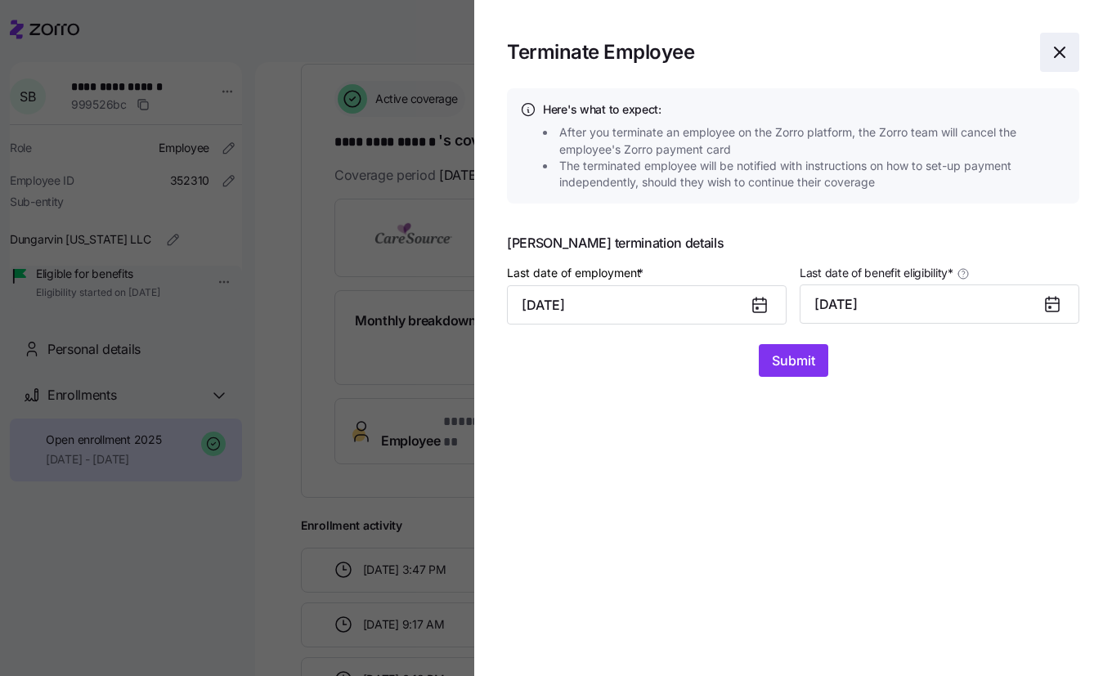
click at [1066, 41] on span "button" at bounding box center [1060, 53] width 38 height 38
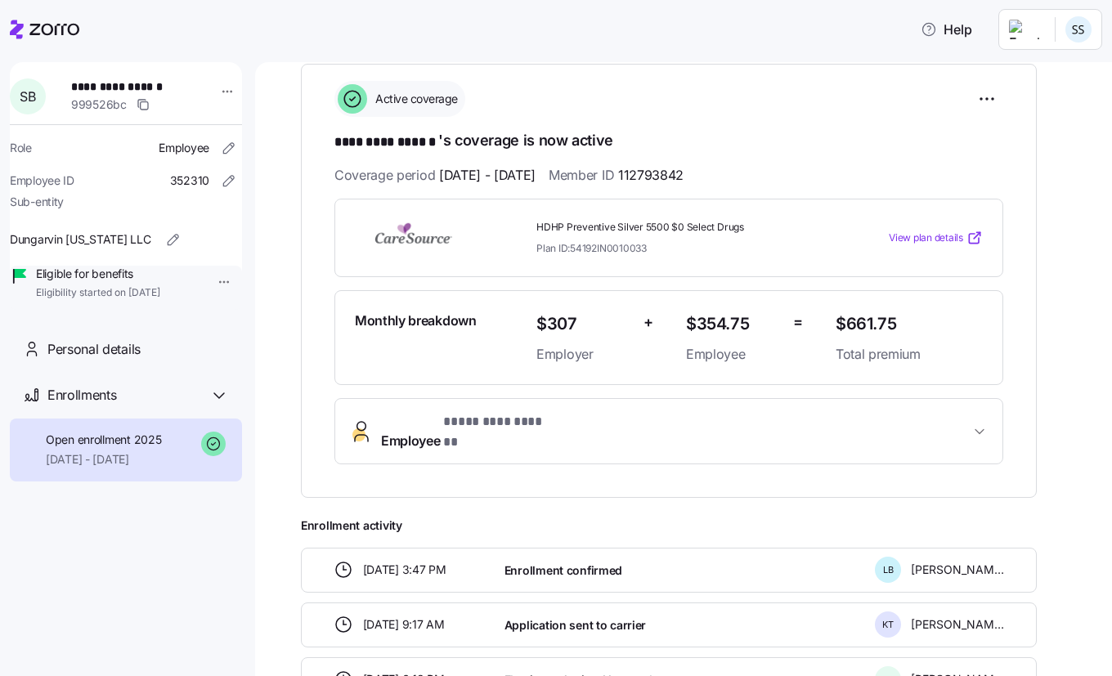
click at [223, 106] on div at bounding box center [228, 96] width 41 height 49
click at [229, 82] on div "**********" at bounding box center [126, 186] width 232 height 248
click at [222, 92] on html "**********" at bounding box center [556, 333] width 1112 height 667
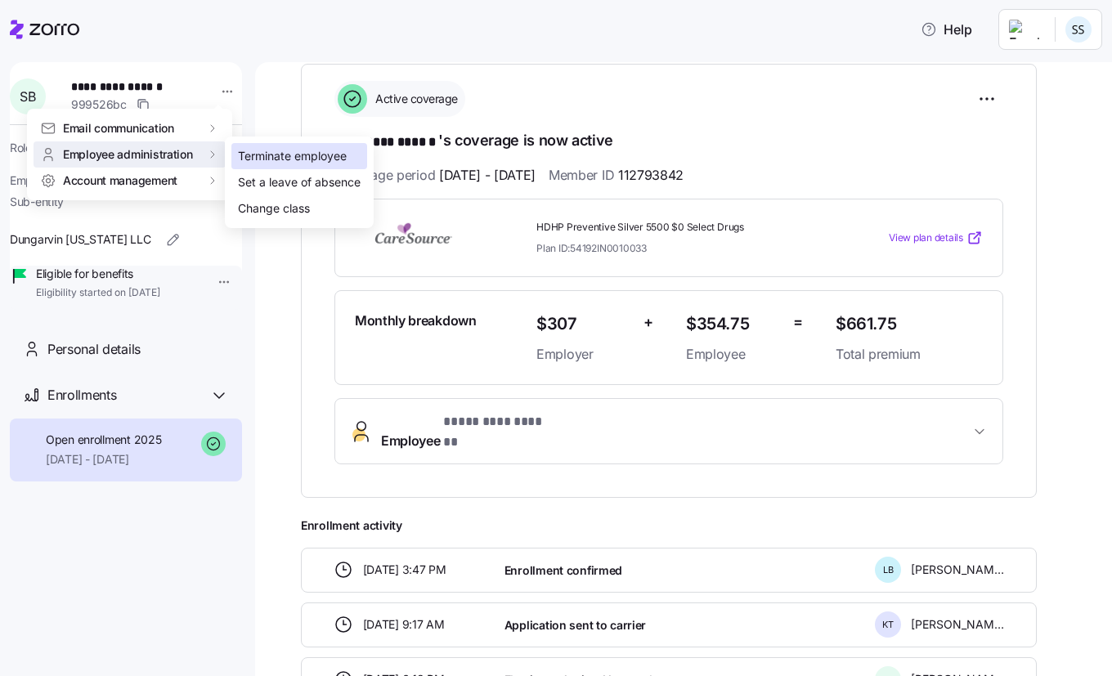
click at [297, 160] on div "Terminate employee" at bounding box center [292, 156] width 109 height 18
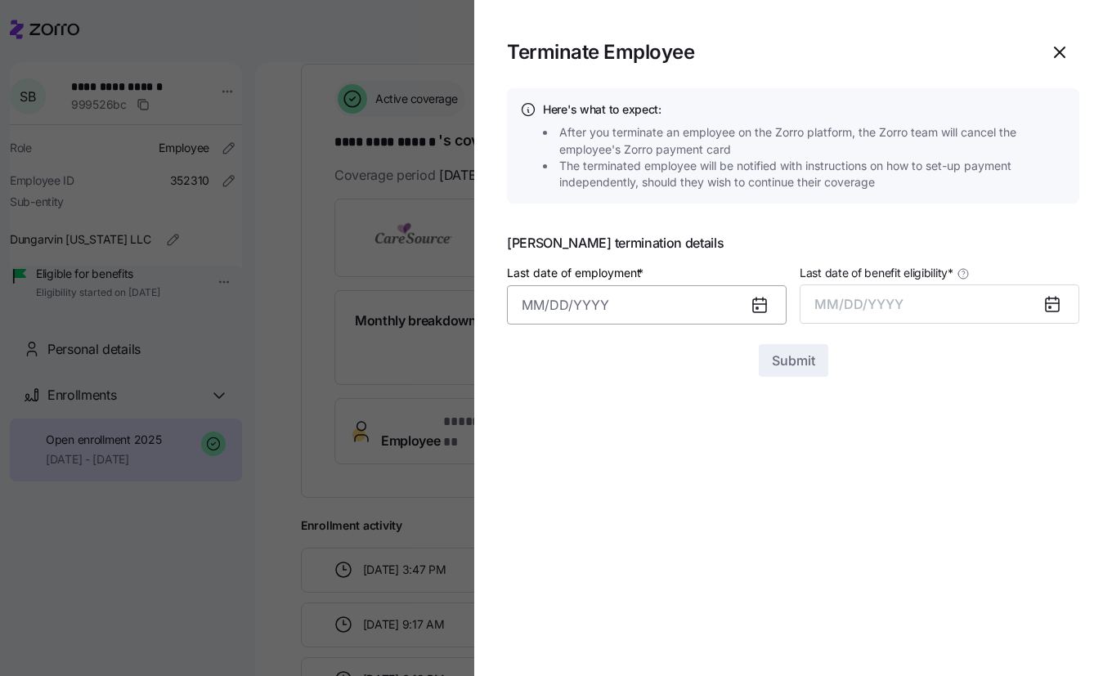
click at [696, 303] on input "Last date of employment *" at bounding box center [647, 304] width 280 height 39
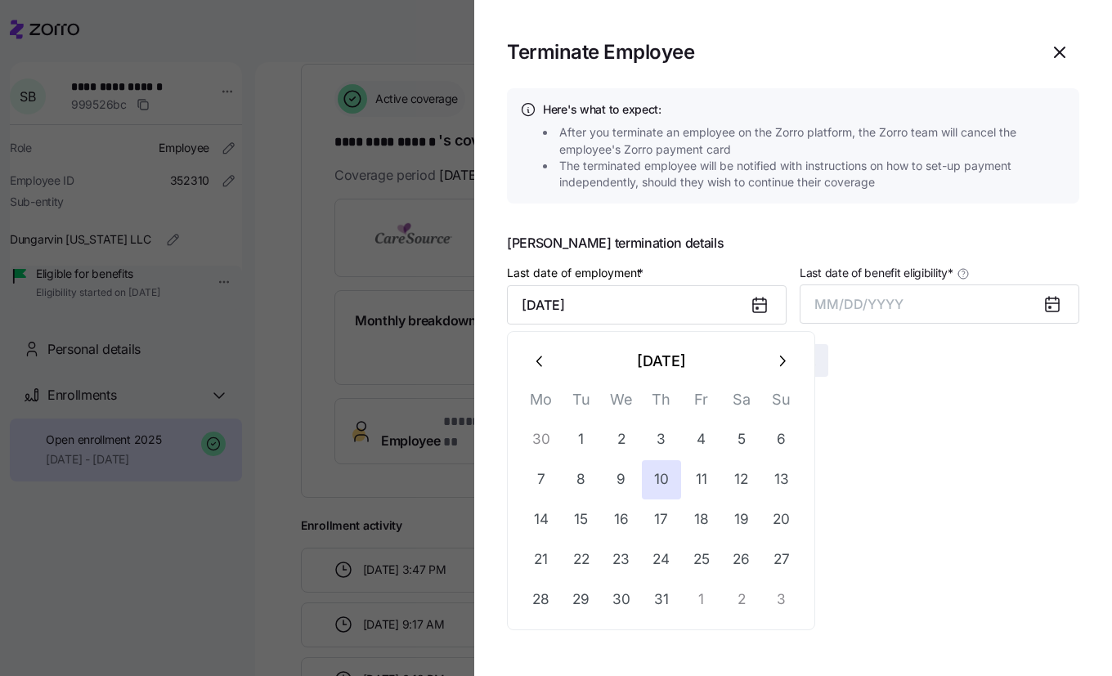
type input "July 10, 2025"
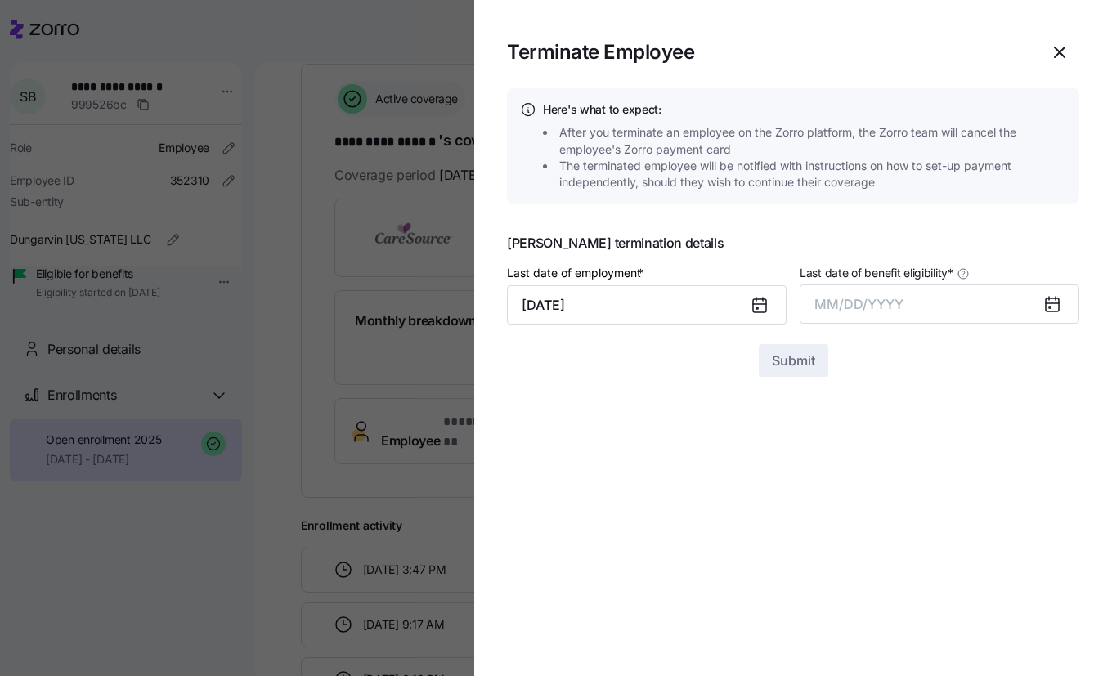
click at [1060, 297] on icon at bounding box center [1053, 304] width 20 height 20
click at [1056, 308] on icon at bounding box center [1052, 305] width 13 height 13
click at [1050, 306] on icon at bounding box center [1052, 305] width 13 height 13
click at [917, 318] on button "MM/DD/YYYY" at bounding box center [940, 304] width 280 height 39
click at [914, 316] on button "MM/DD/YYYY" at bounding box center [940, 304] width 280 height 39
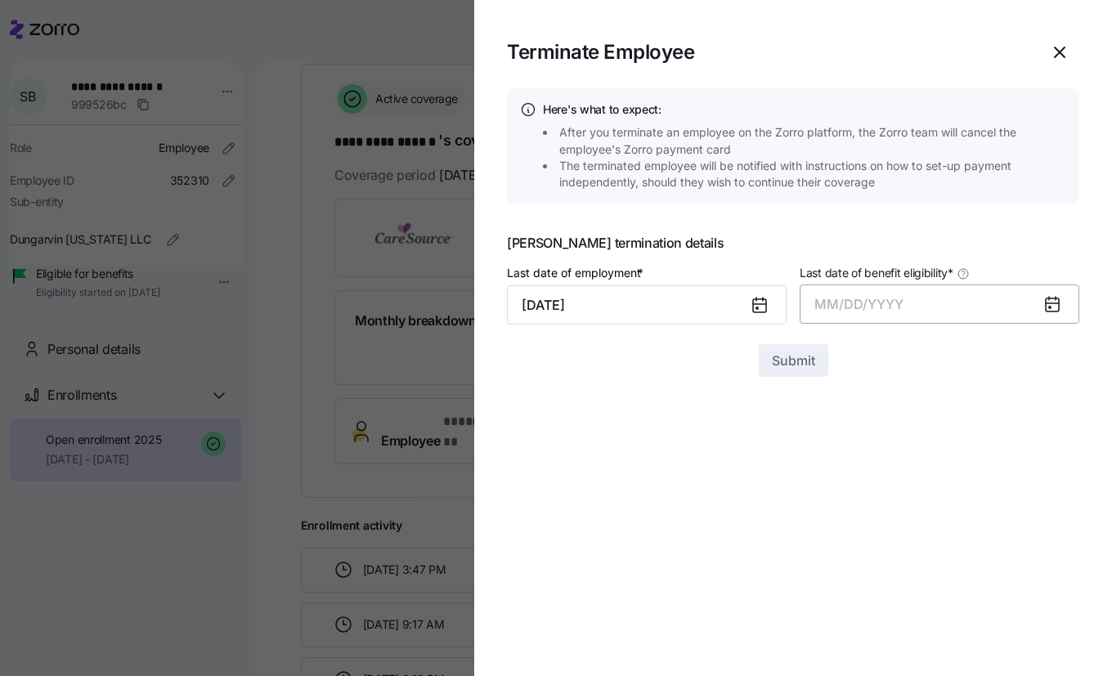
click at [914, 316] on button "MM/DD/YYYY" at bounding box center [940, 304] width 280 height 39
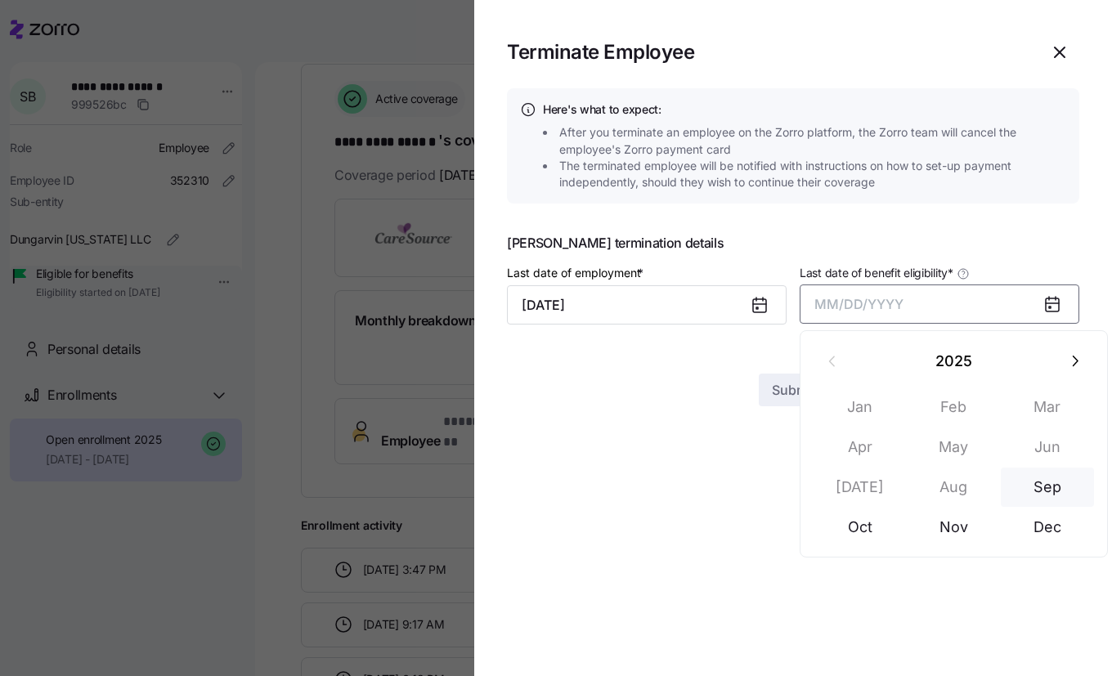
click at [1050, 480] on button "Sep" at bounding box center [1047, 487] width 93 height 39
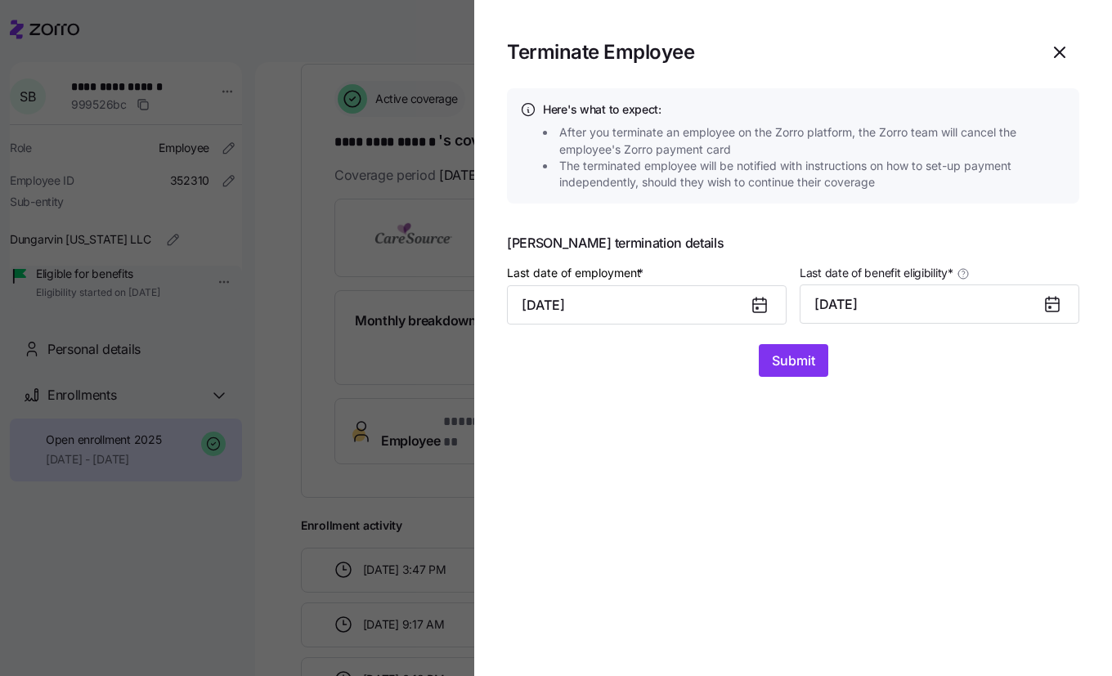
click at [1058, 294] on div at bounding box center [1058, 304] width 39 height 38
click at [1057, 306] on icon at bounding box center [1052, 305] width 13 height 13
click at [1039, 306] on button "09/30/2025" at bounding box center [940, 304] width 280 height 39
click at [1049, 306] on icon at bounding box center [1052, 305] width 13 height 13
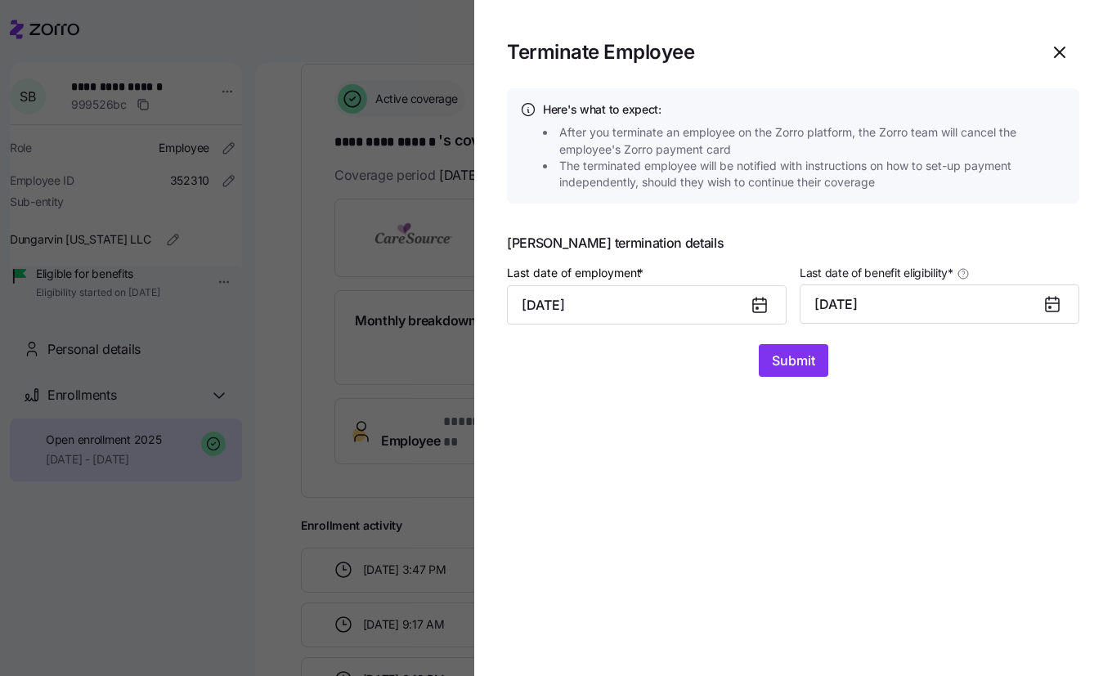
click at [1048, 307] on icon at bounding box center [1052, 305] width 13 height 13
click at [1056, 303] on icon at bounding box center [1052, 305] width 13 height 13
click at [1052, 303] on icon at bounding box center [1052, 303] width 13 height 0
click at [1043, 308] on icon at bounding box center [1053, 304] width 20 height 20
click at [1052, 309] on icon at bounding box center [1052, 305] width 13 height 13
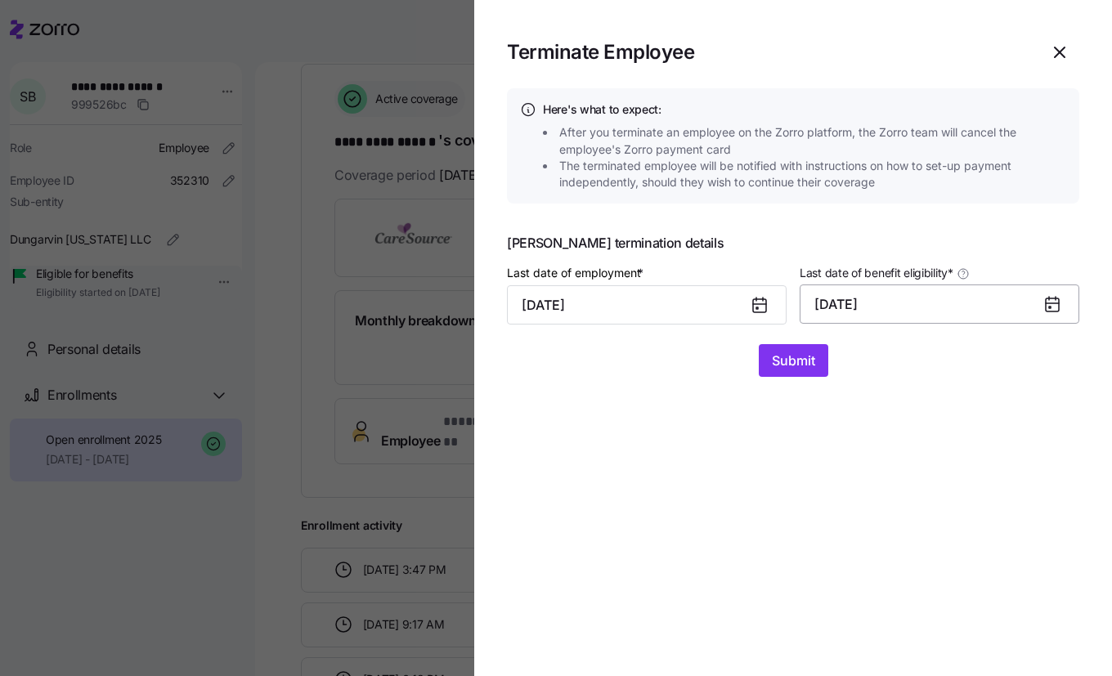
click at [897, 308] on button "09/30/2025" at bounding box center [940, 304] width 280 height 39
